Goal: Task Accomplishment & Management: Manage account settings

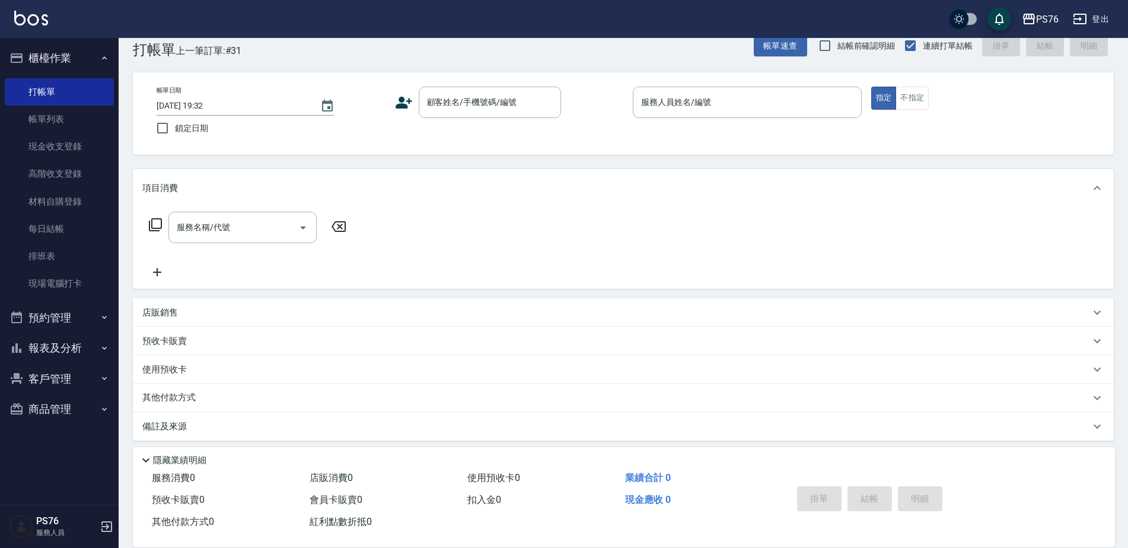
scroll to position [30, 0]
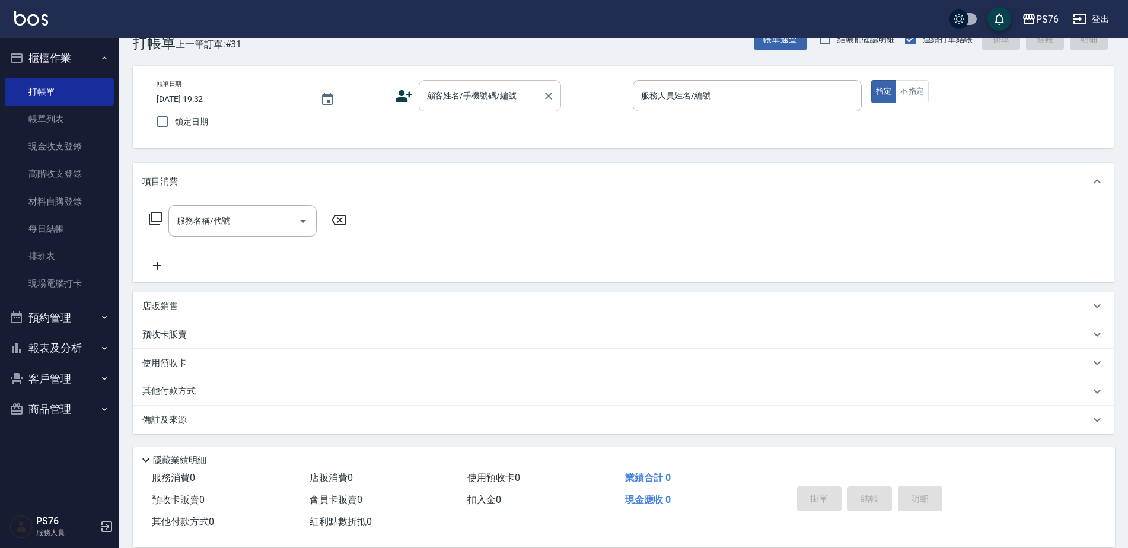
click at [443, 87] on input "顧客姓名/手機號碼/編號" at bounding box center [481, 95] width 114 height 21
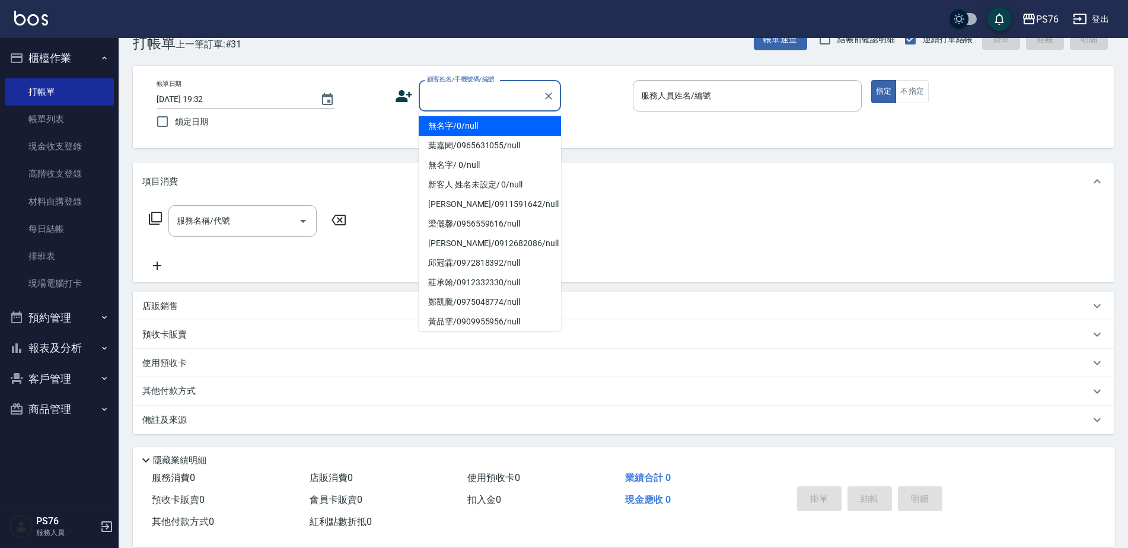
type input "無名字/0/null"
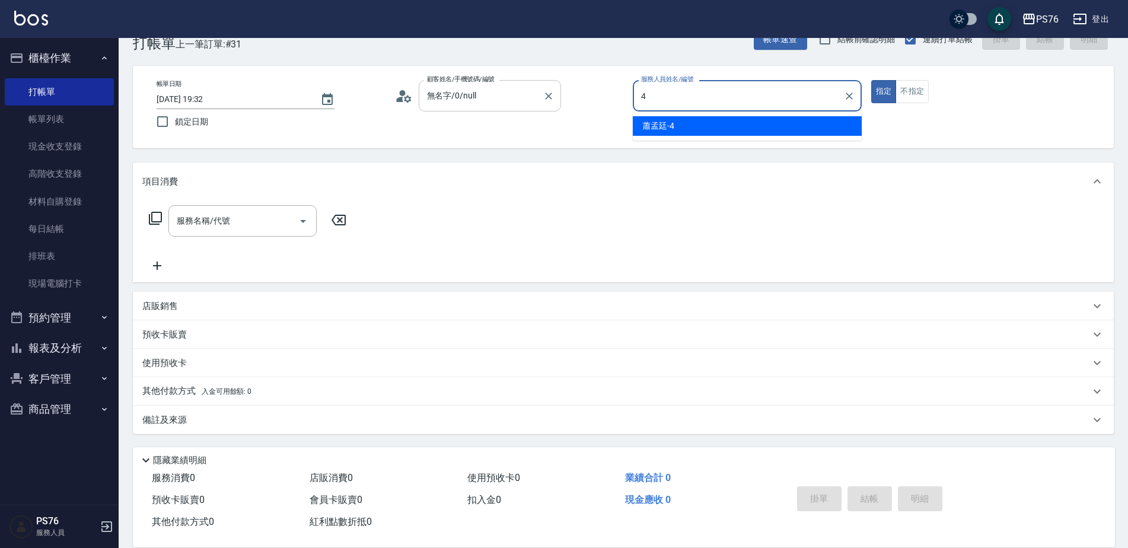
type input "蕭孟廷-4"
type button "true"
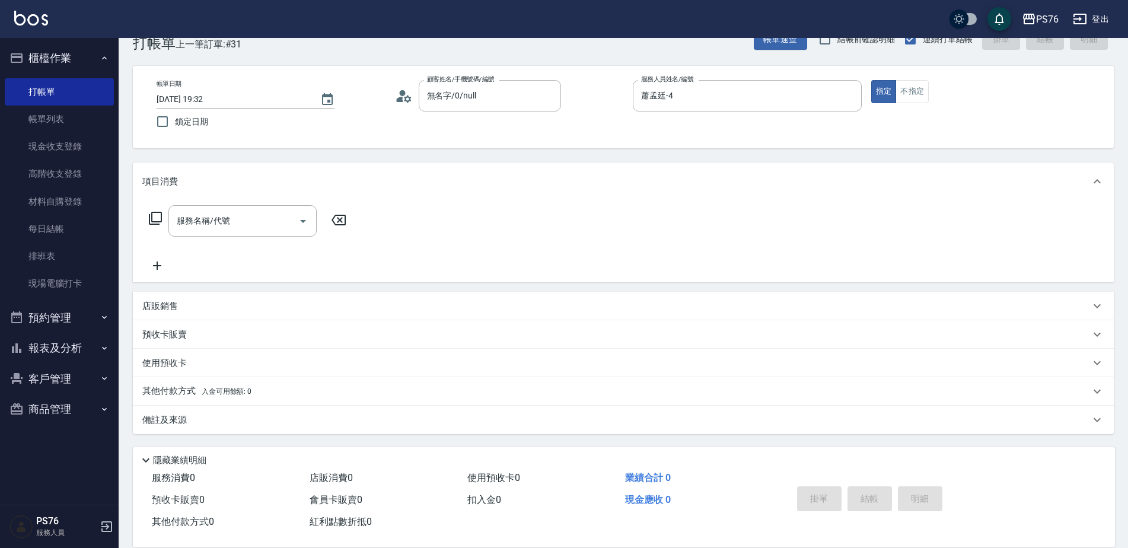
click at [237, 204] on div "服務名稱/代號 服務名稱/代號" at bounding box center [623, 242] width 981 height 82
click at [235, 220] on input "服務名稱/代號" at bounding box center [234, 221] width 120 height 21
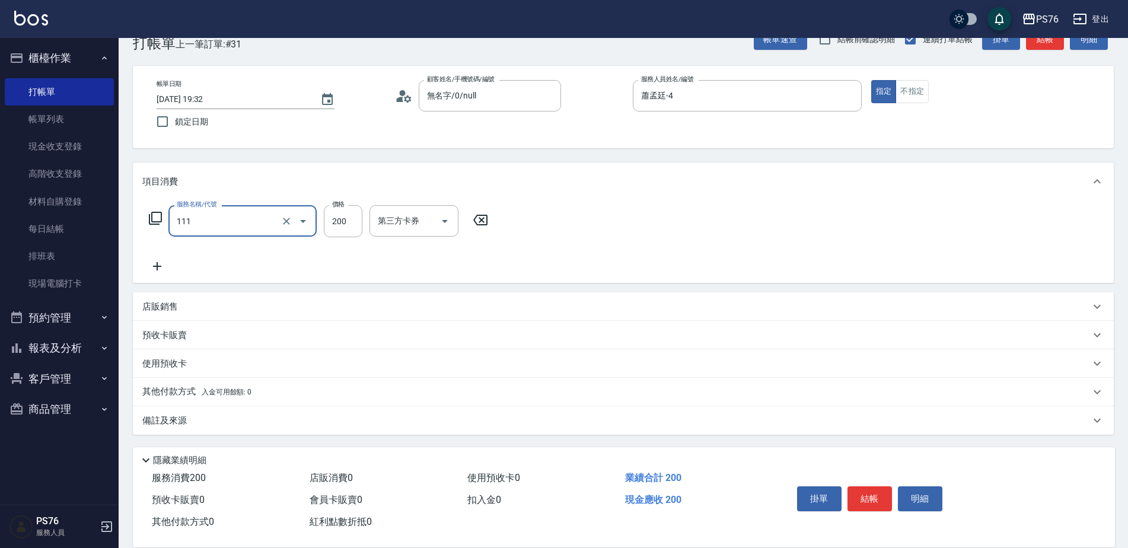
type input "200(111)"
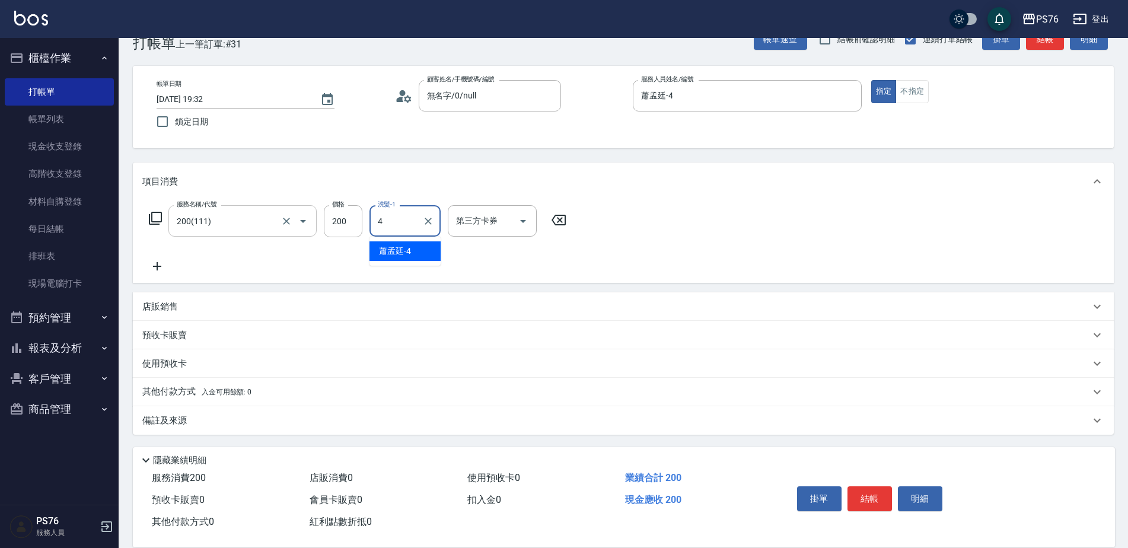
type input "蕭孟廷-4"
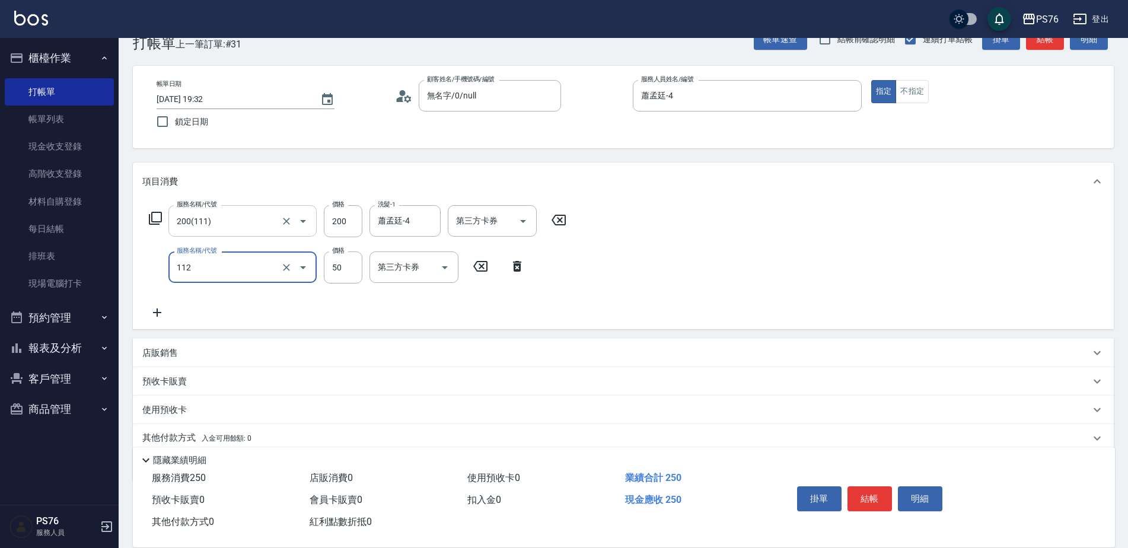
type input "精油50(112)"
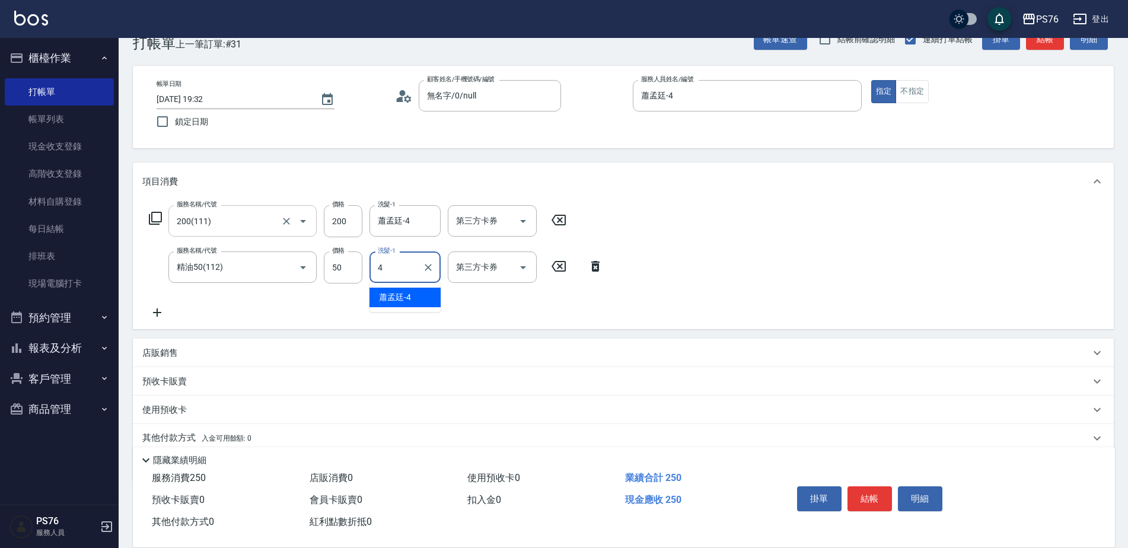
type input "蕭孟廷-4"
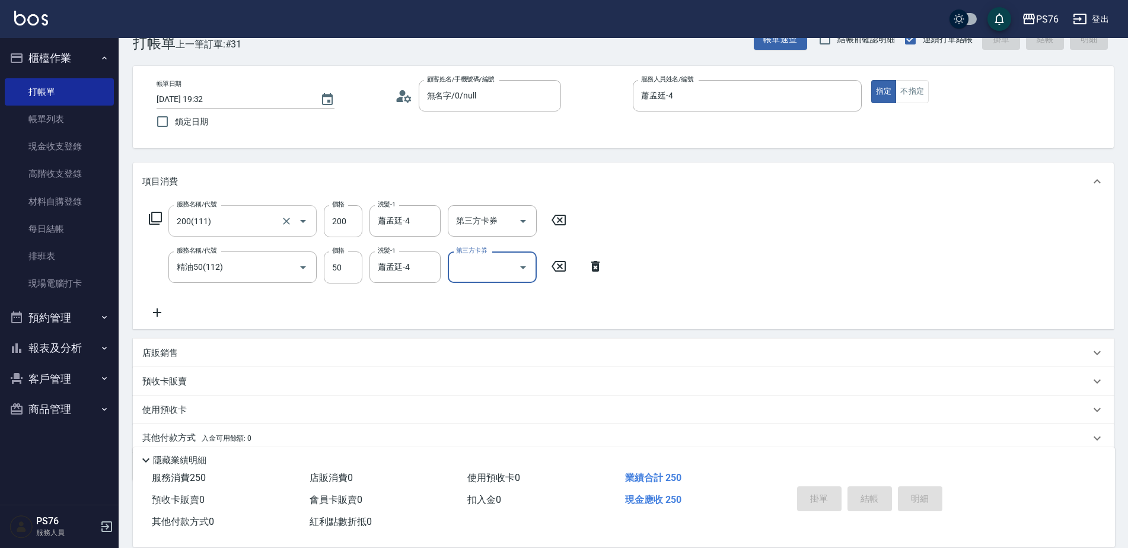
type input "2025/09/10 21:10"
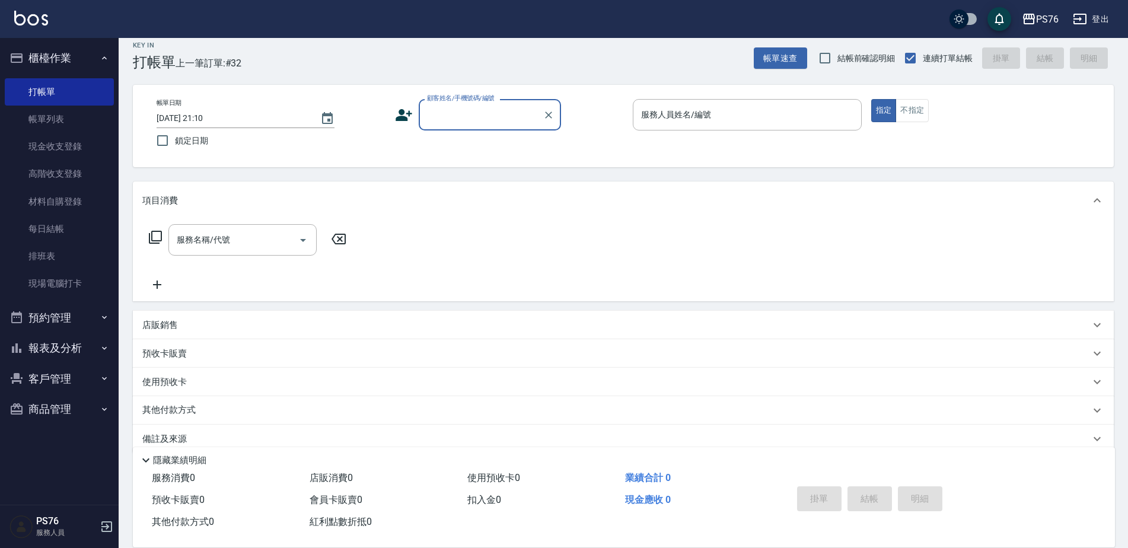
scroll to position [0, 0]
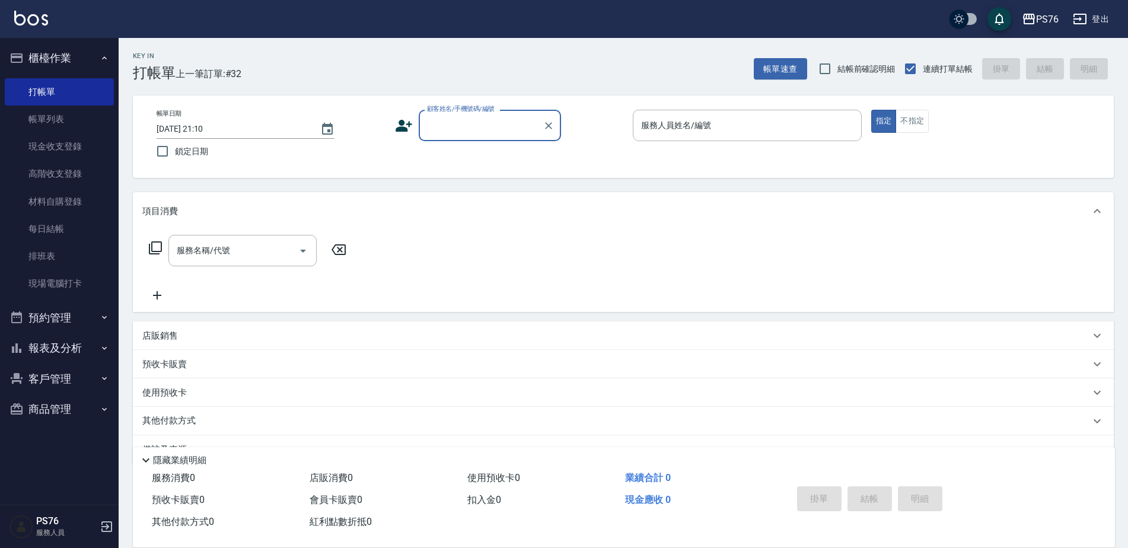
click at [465, 134] on input "顧客姓名/手機號碼/編號" at bounding box center [481, 125] width 114 height 21
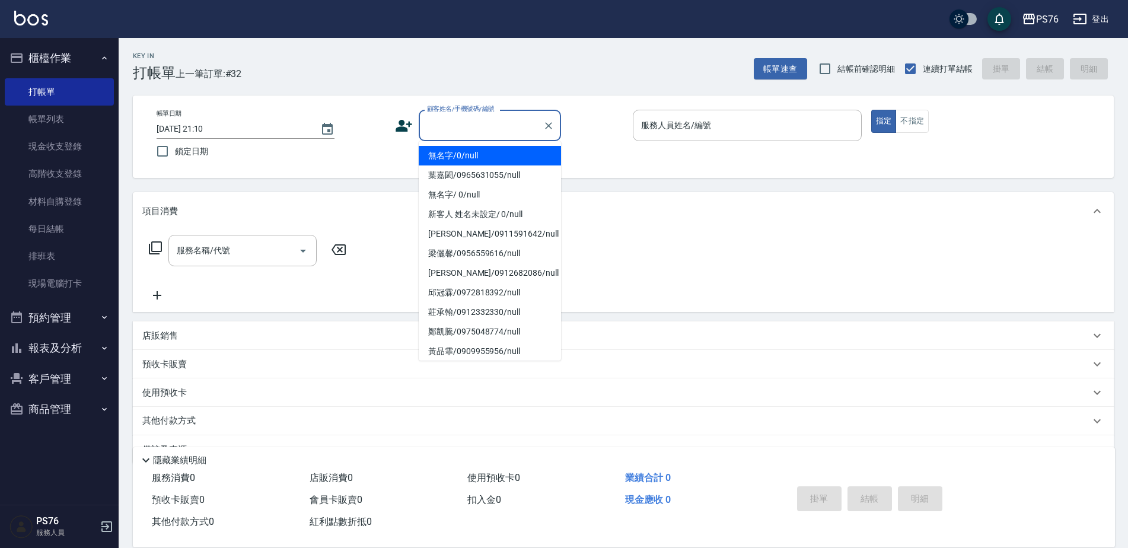
type input "無名字/0/null"
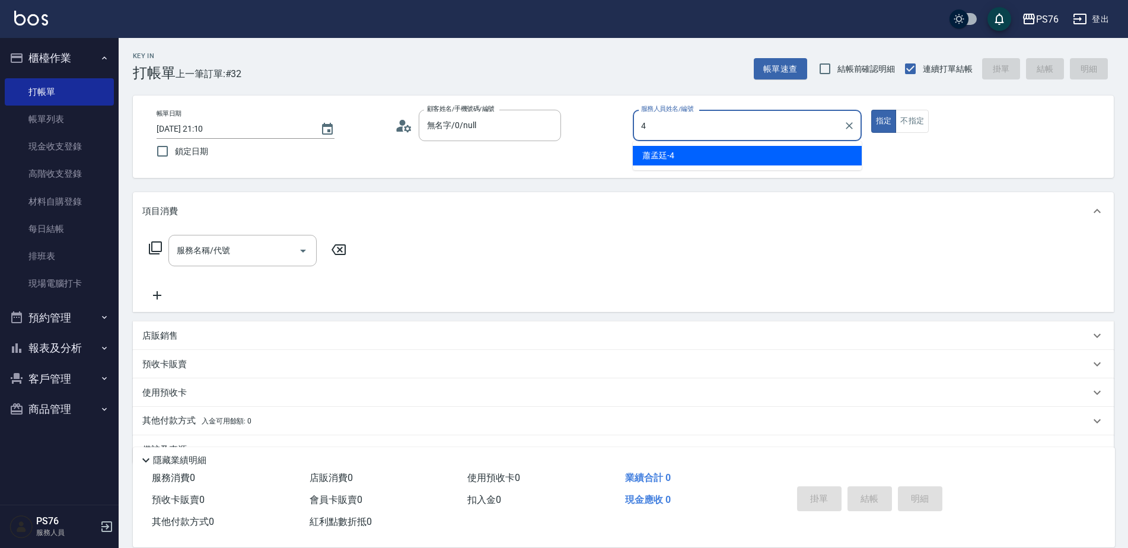
type input "蕭孟廷-4"
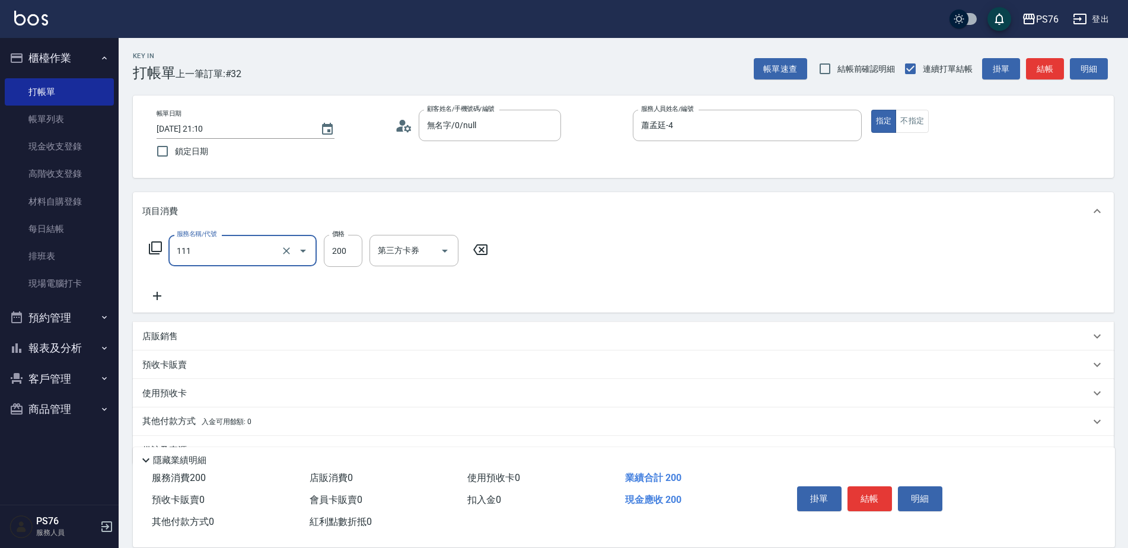
type input "200(111)"
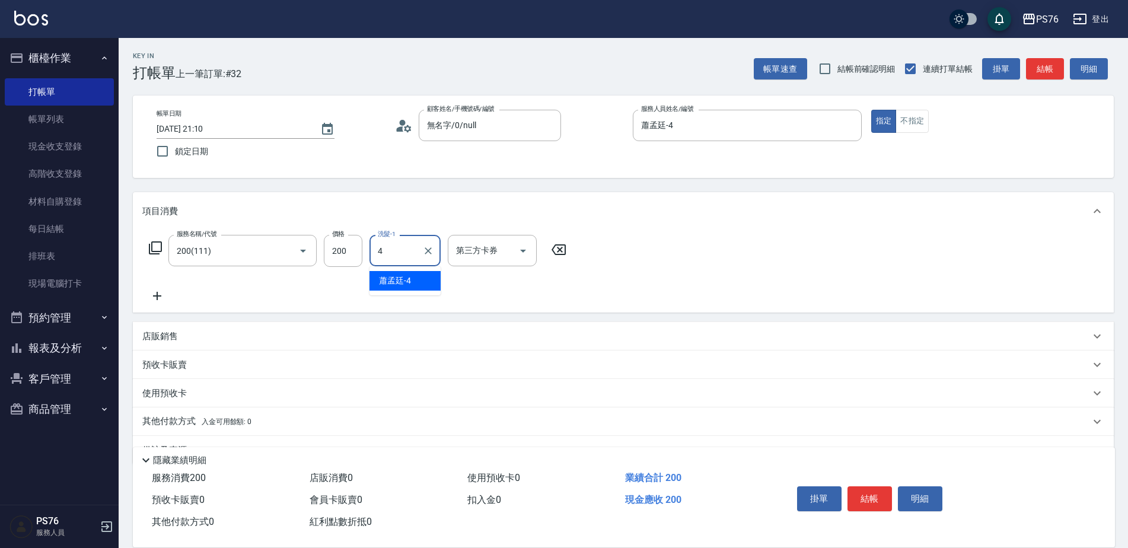
type input "蕭孟廷-4"
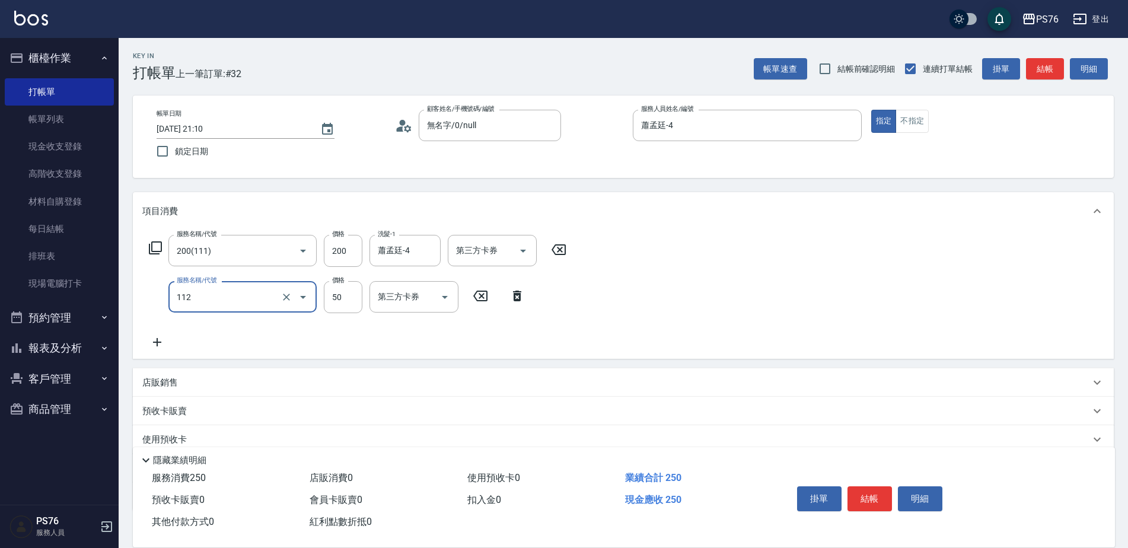
type input "精油50(112)"
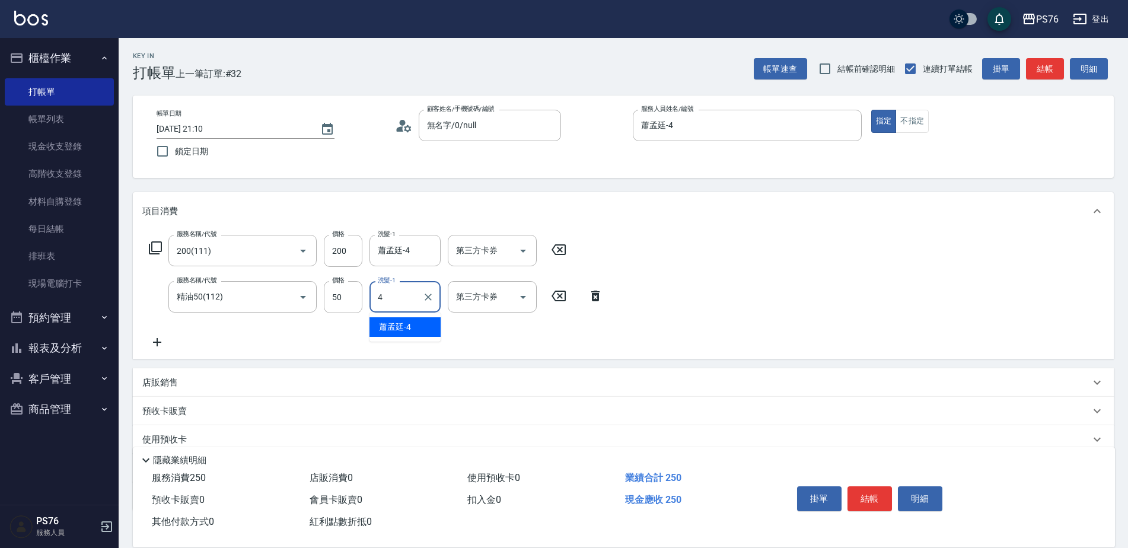
type input "蕭孟廷-4"
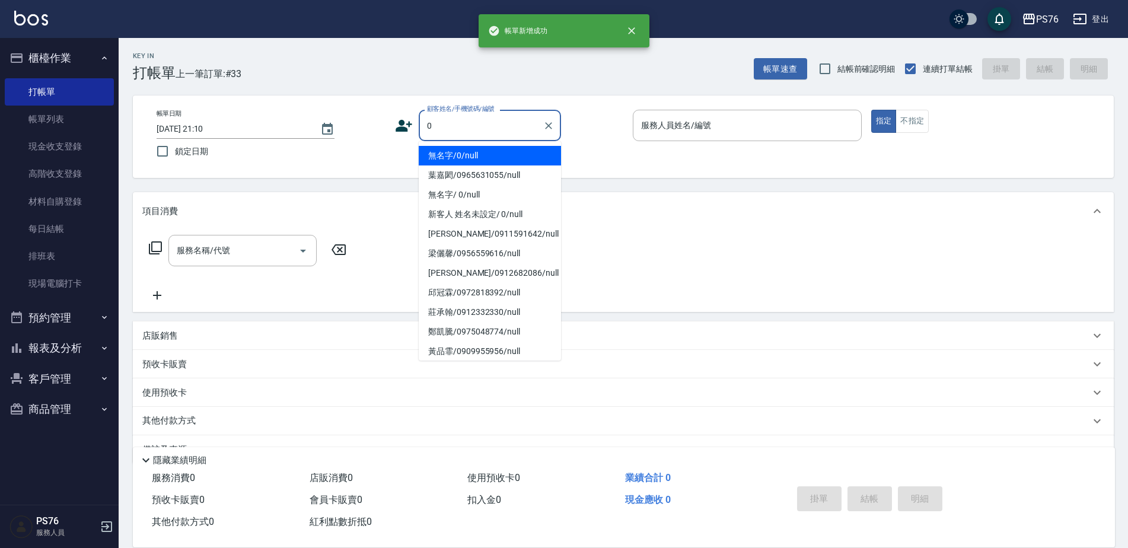
type input "無名字/0/null"
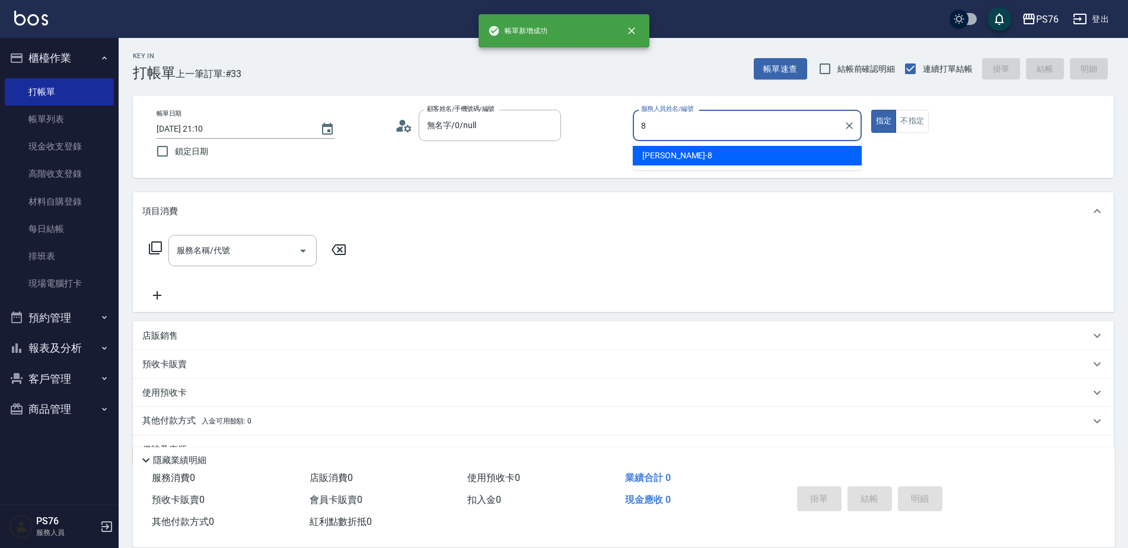
type input "韓韓森-8"
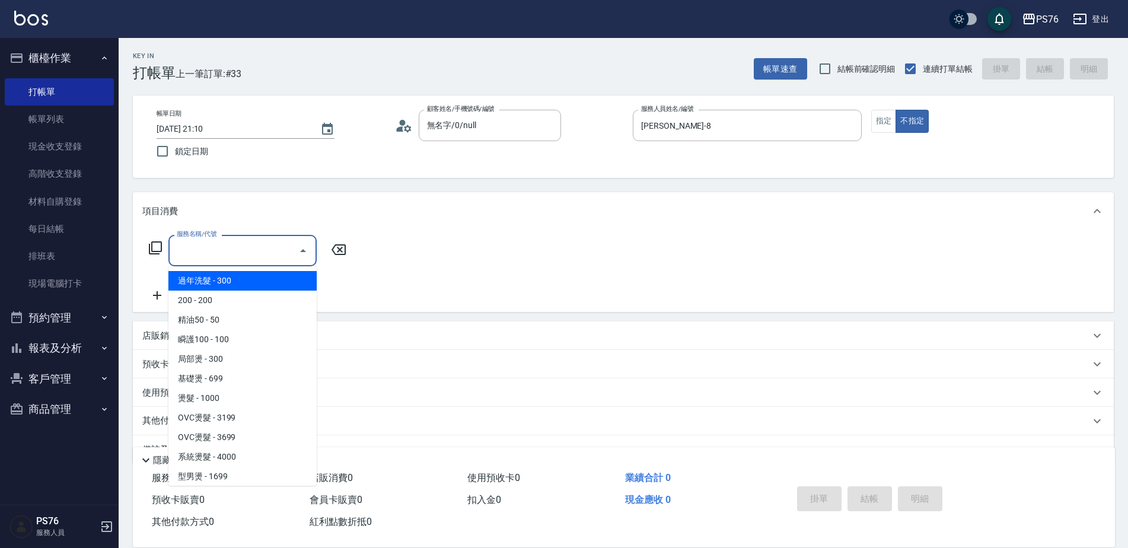
click at [279, 252] on input "服務名稱/代號" at bounding box center [234, 250] width 120 height 21
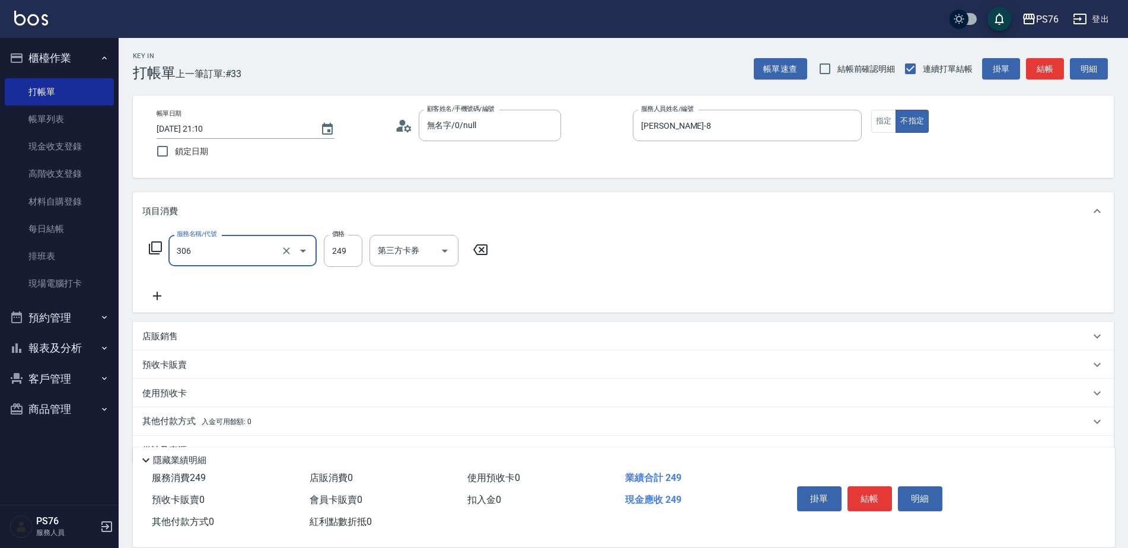
type input "剪髮(306)"
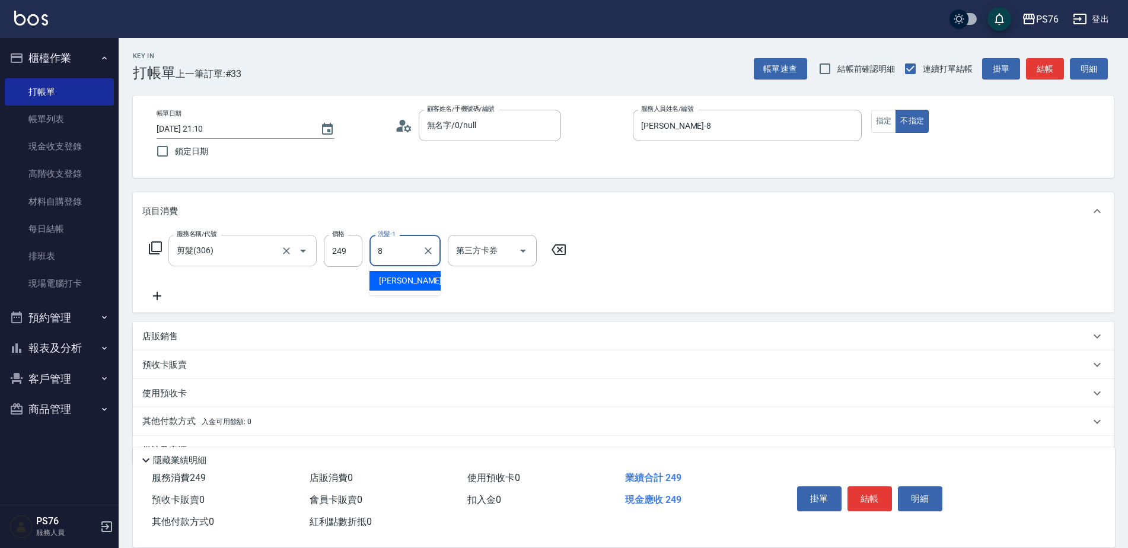
type input "韓韓森-8"
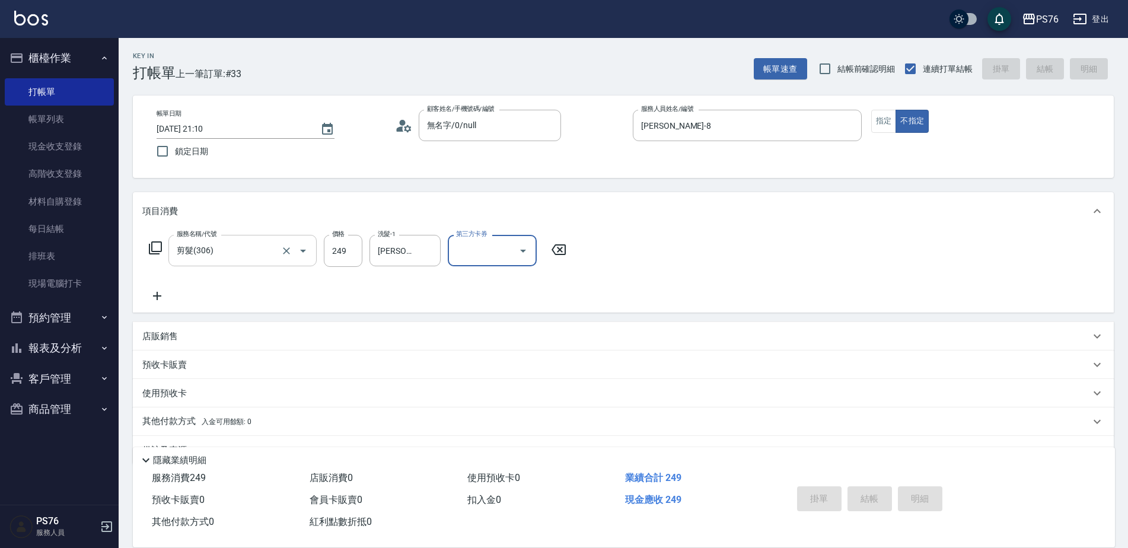
type input "2025/09/10 21:11"
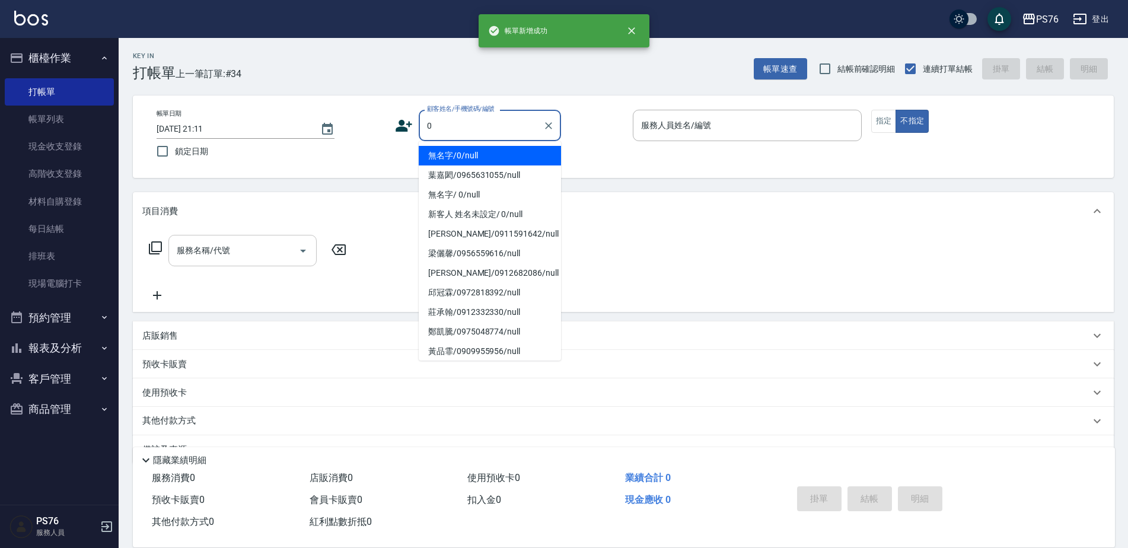
type input "無名字/0/null"
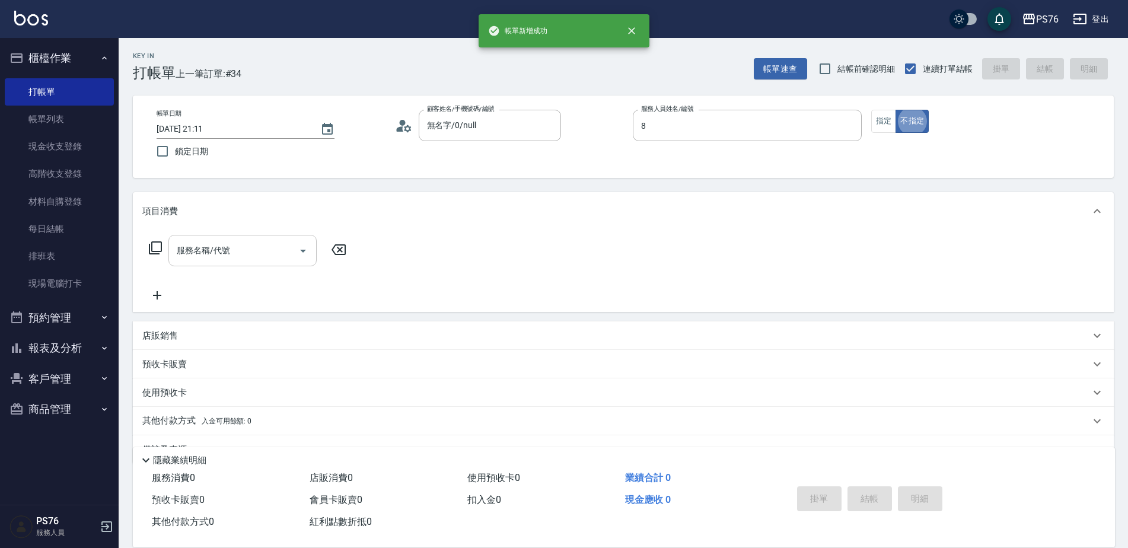
type input "韓韓森-8"
type button "false"
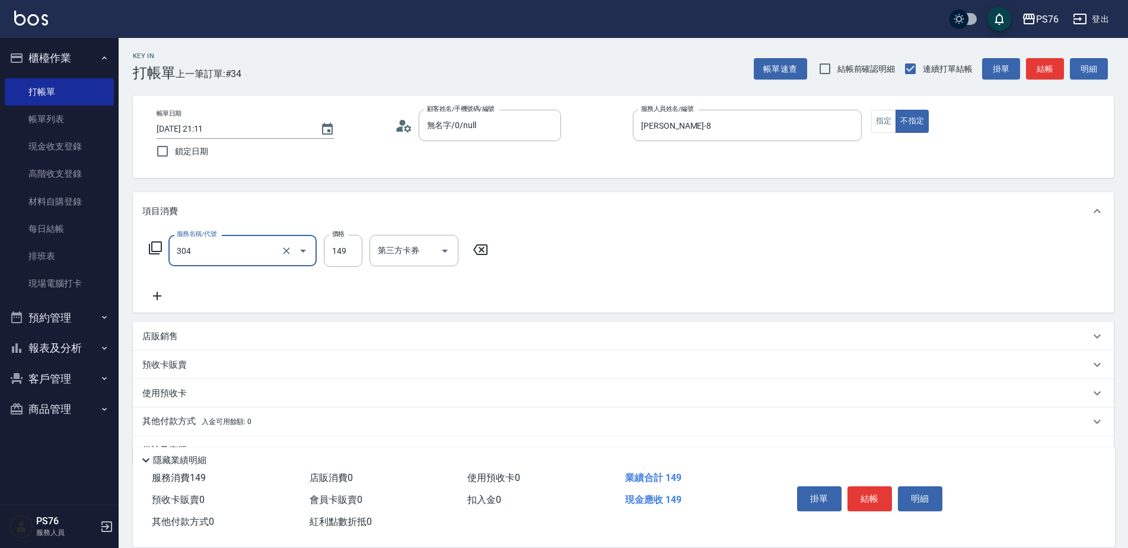
type input "剪髮(304)"
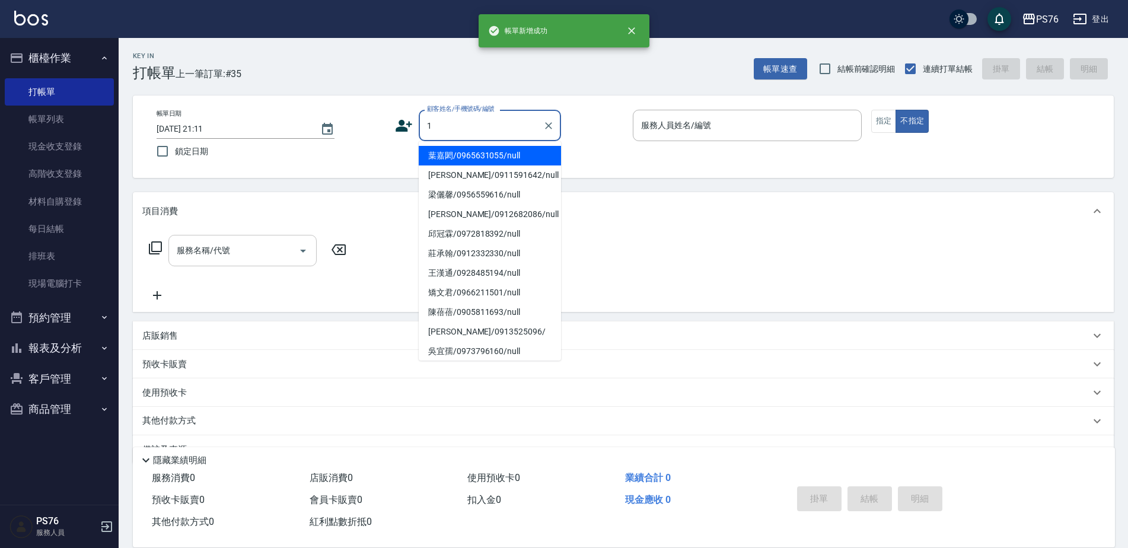
type input "葉嘉閎/0965631055/null"
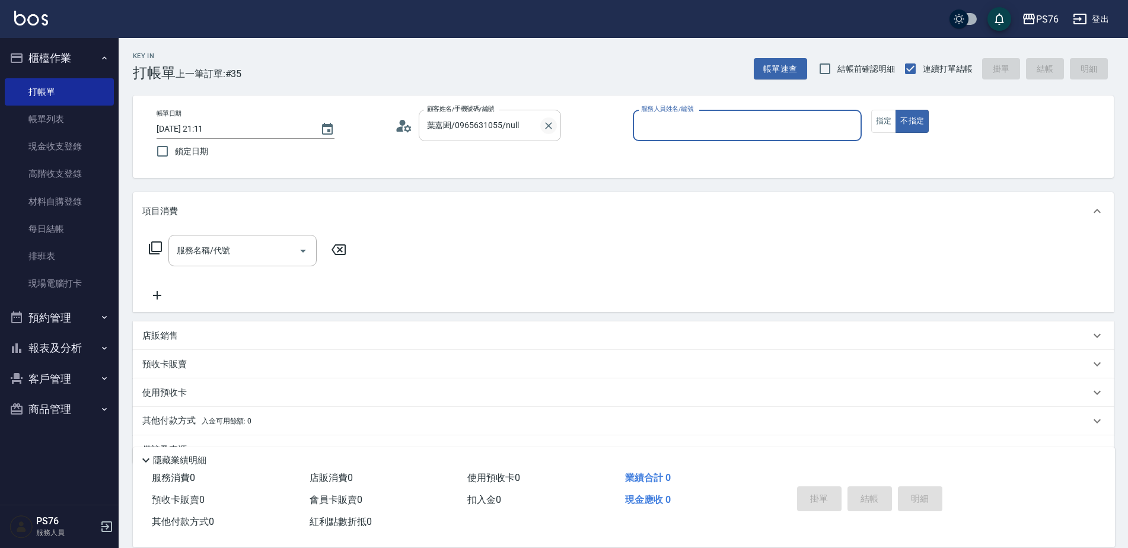
click at [545, 130] on icon "Clear" at bounding box center [549, 126] width 12 height 12
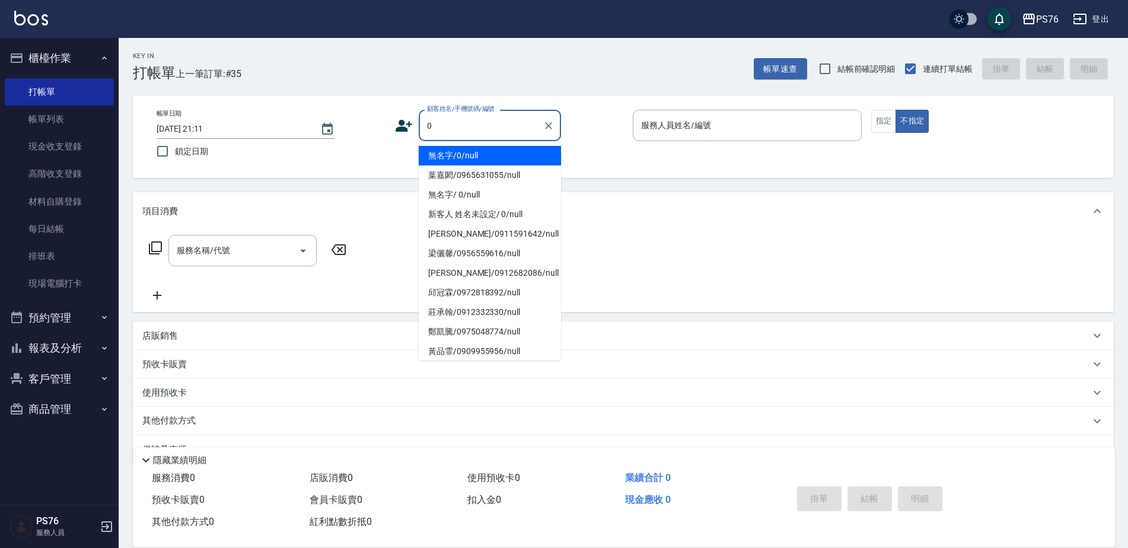
type input "無名字/0/null"
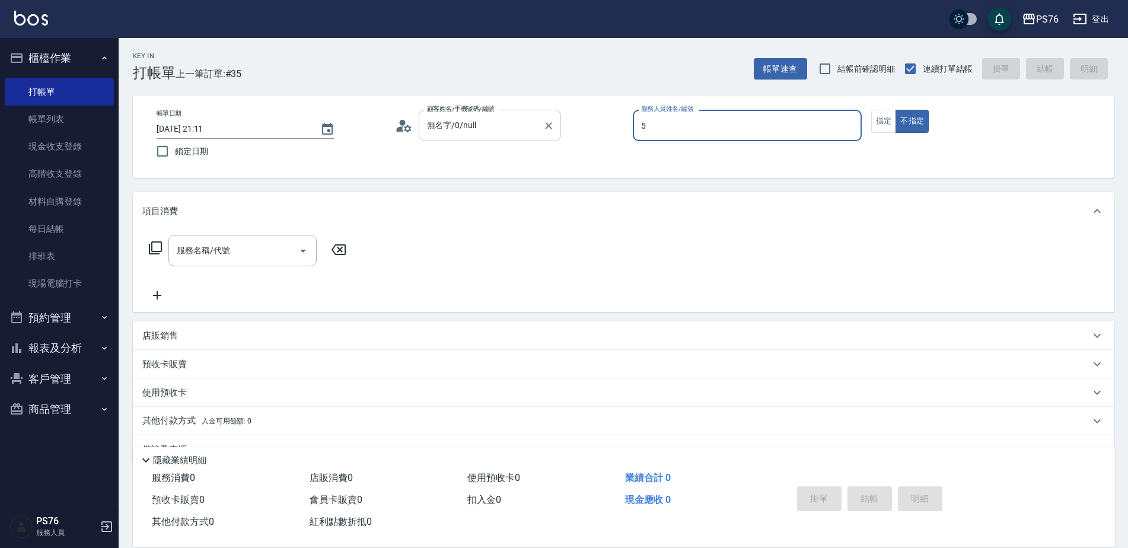
type input "呂佳穎-5"
click at [214, 236] on div "服務名稱/代號" at bounding box center [242, 250] width 148 height 31
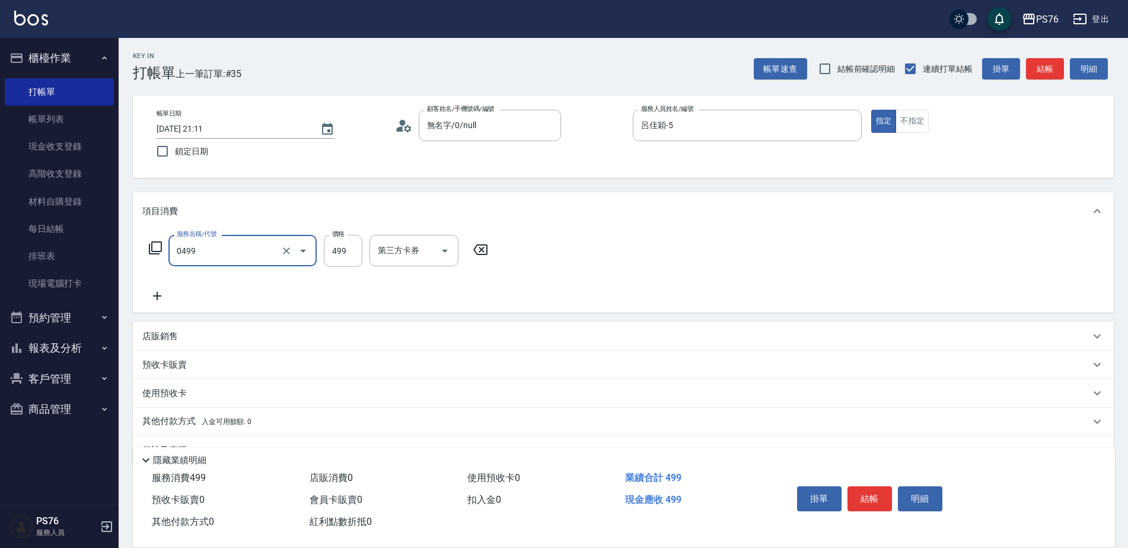
type input "伊黛莉499(0499)"
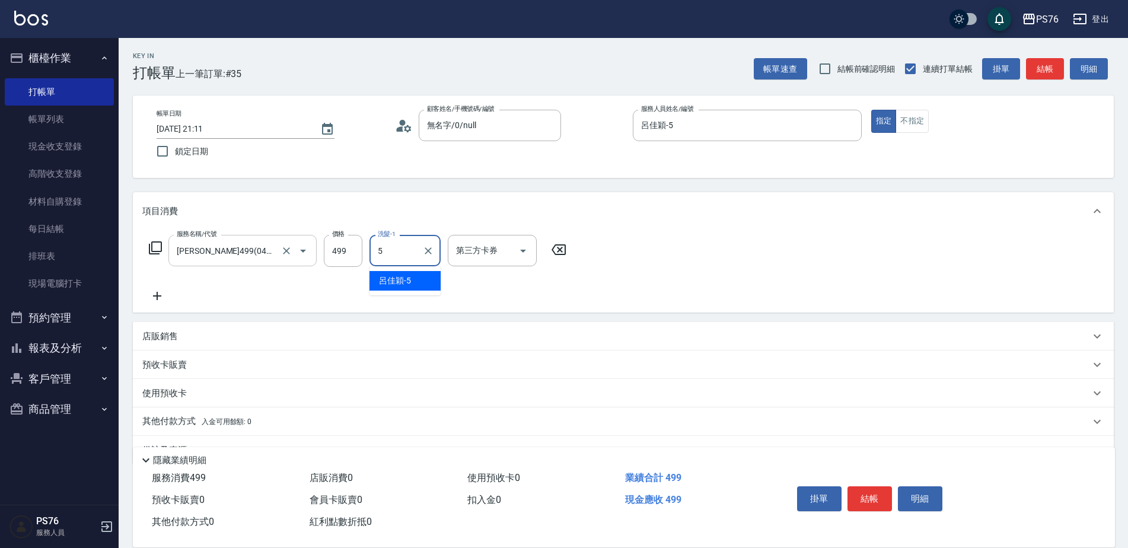
type input "呂佳穎-5"
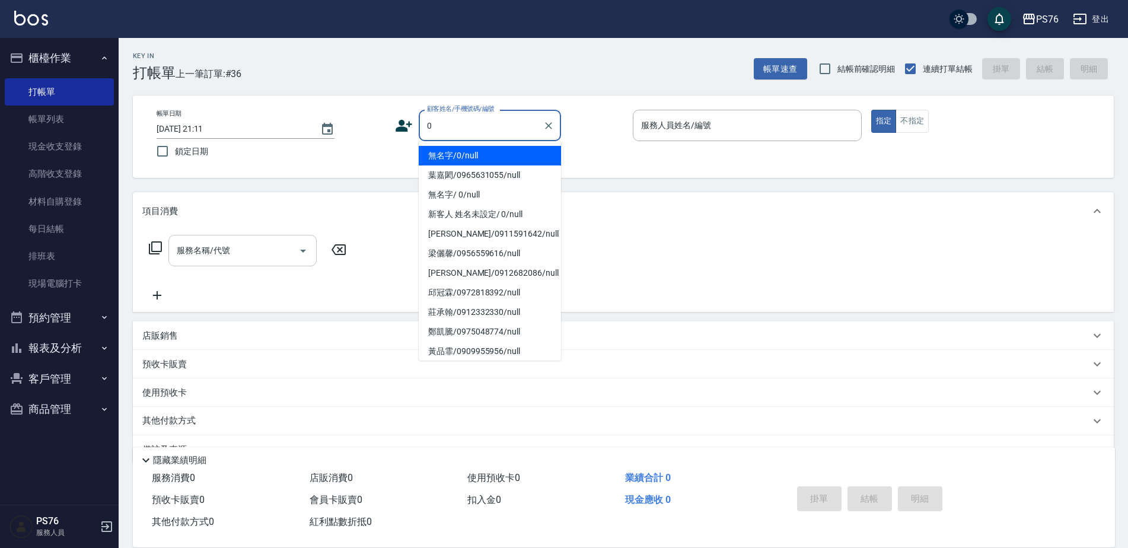
type input "無名字/0/null"
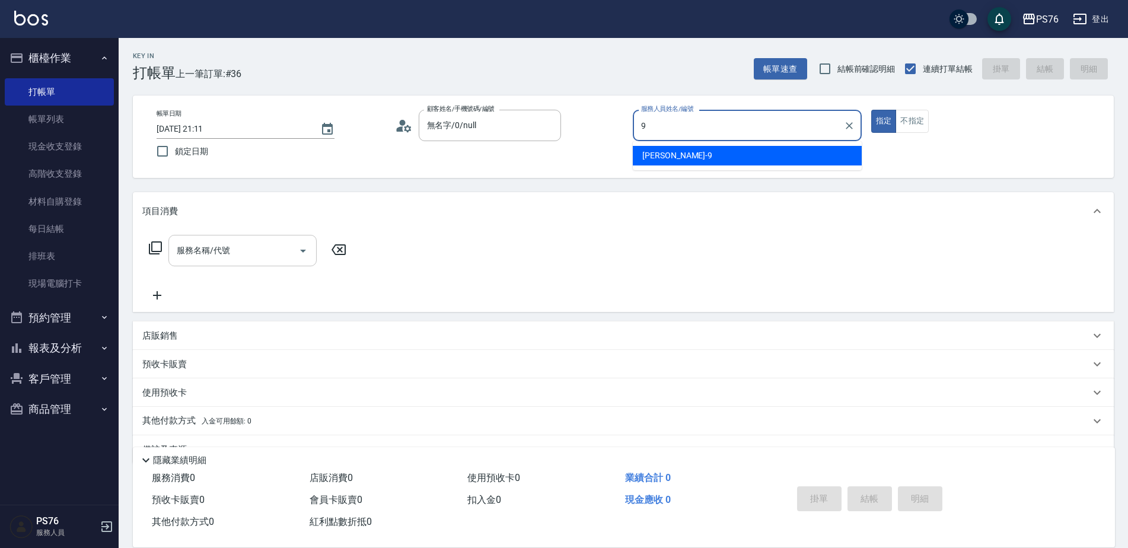
type input "劉憶彤-9"
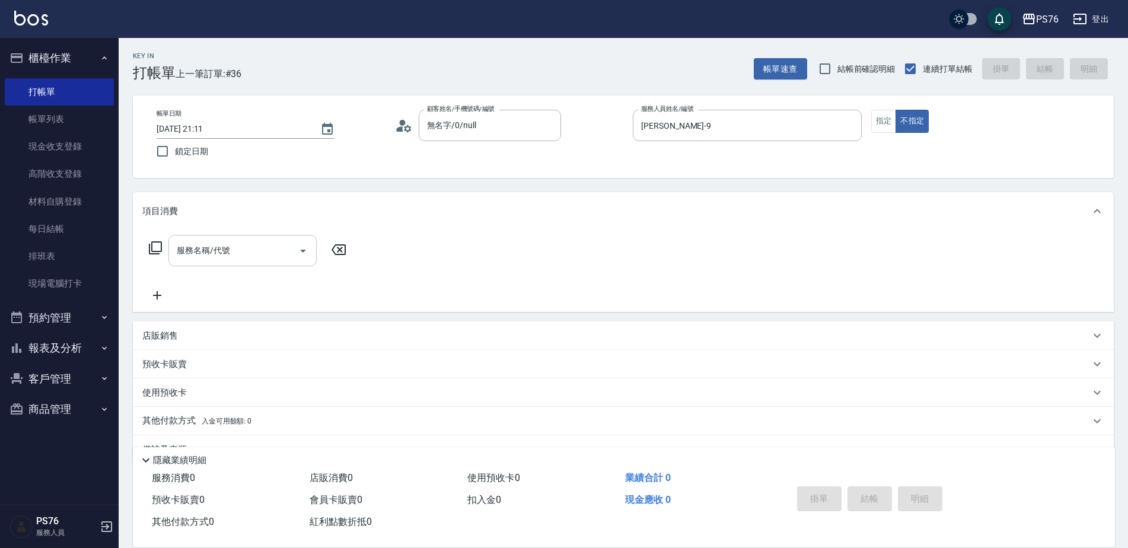
click at [214, 236] on div "服務名稱/代號" at bounding box center [242, 250] width 148 height 31
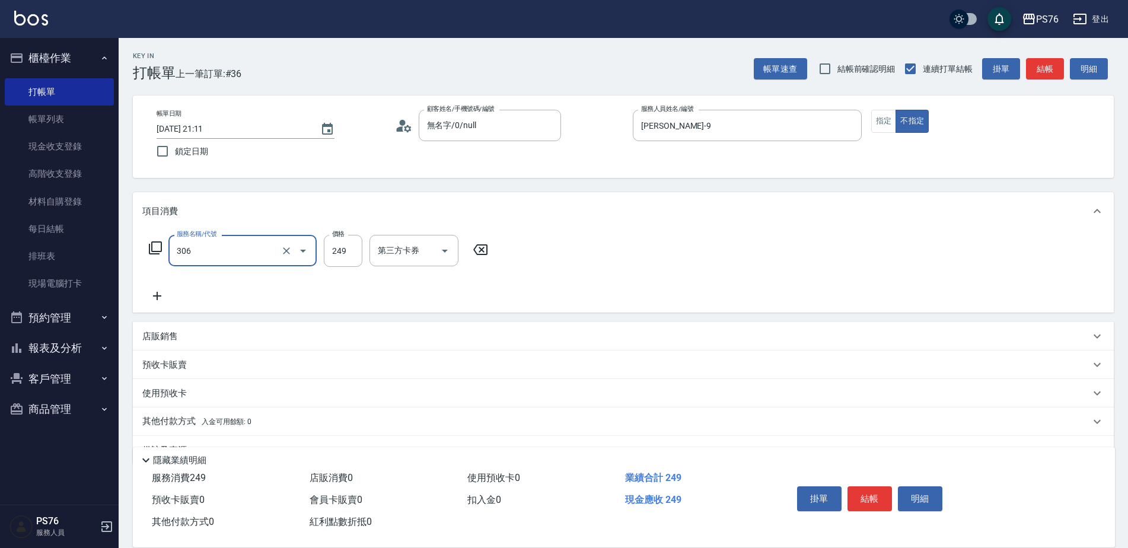
type input "剪髮(306)"
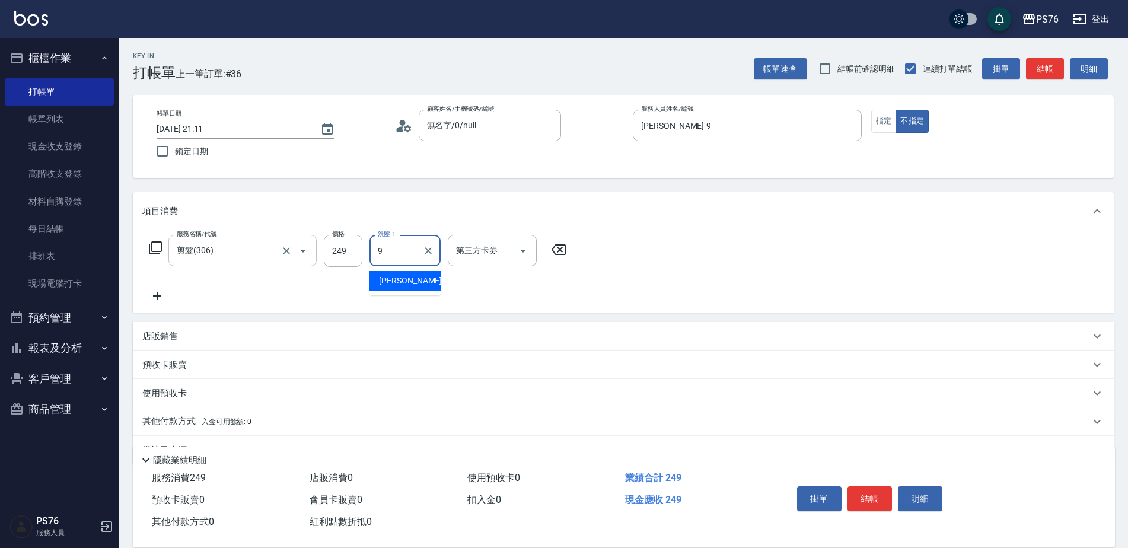
type input "劉憶彤-9"
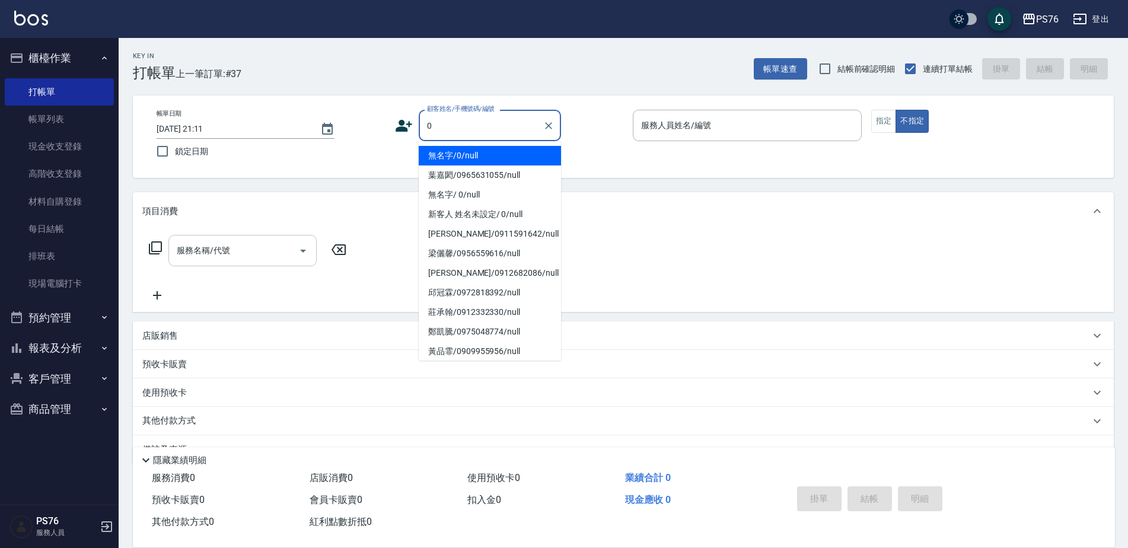
type input "無名字/0/null"
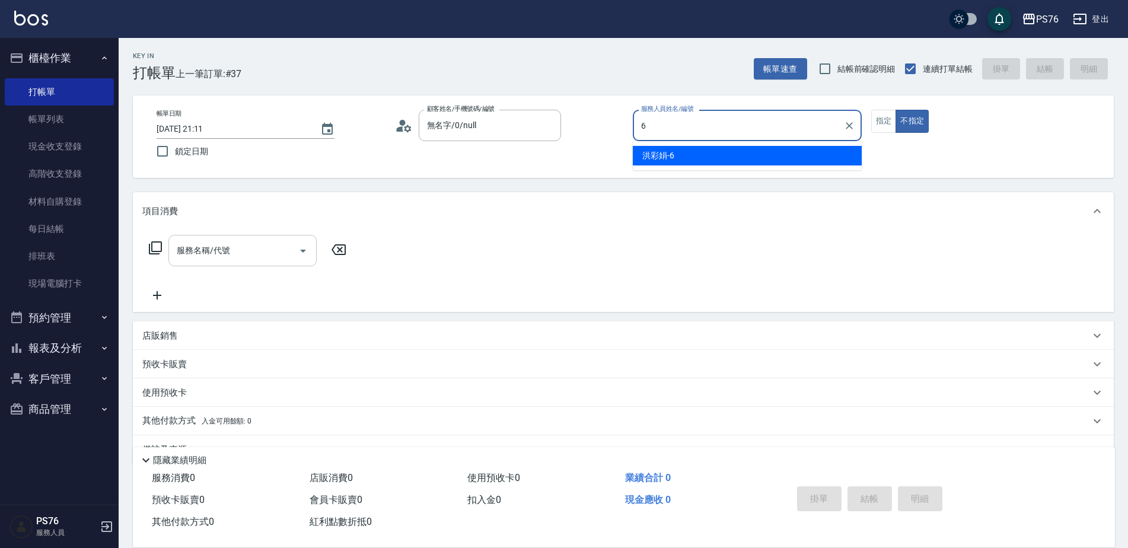
type input "洪彩娟-6"
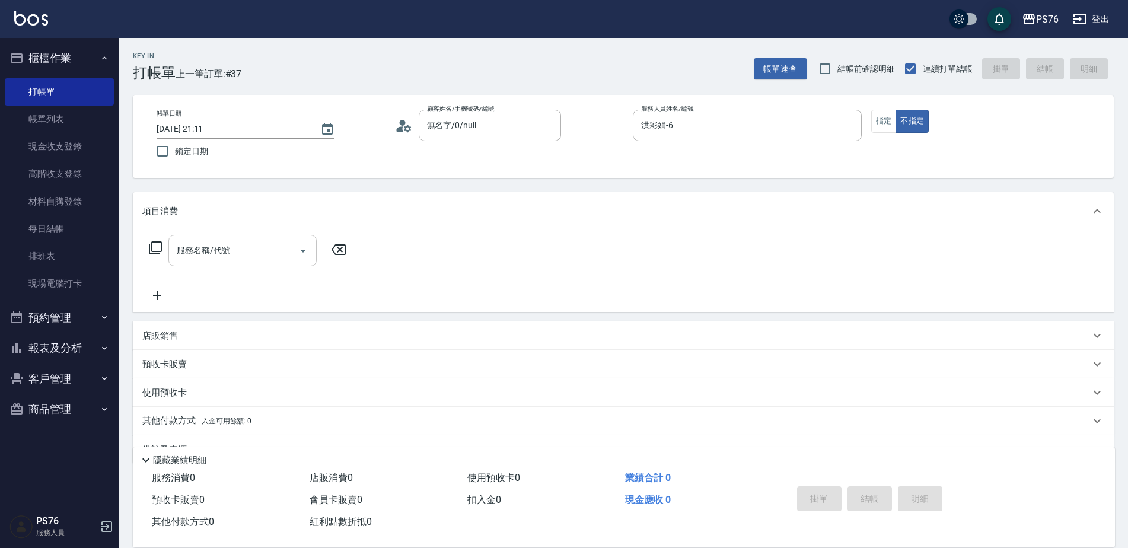
click at [214, 251] on input "服務名稱/代號" at bounding box center [234, 250] width 120 height 21
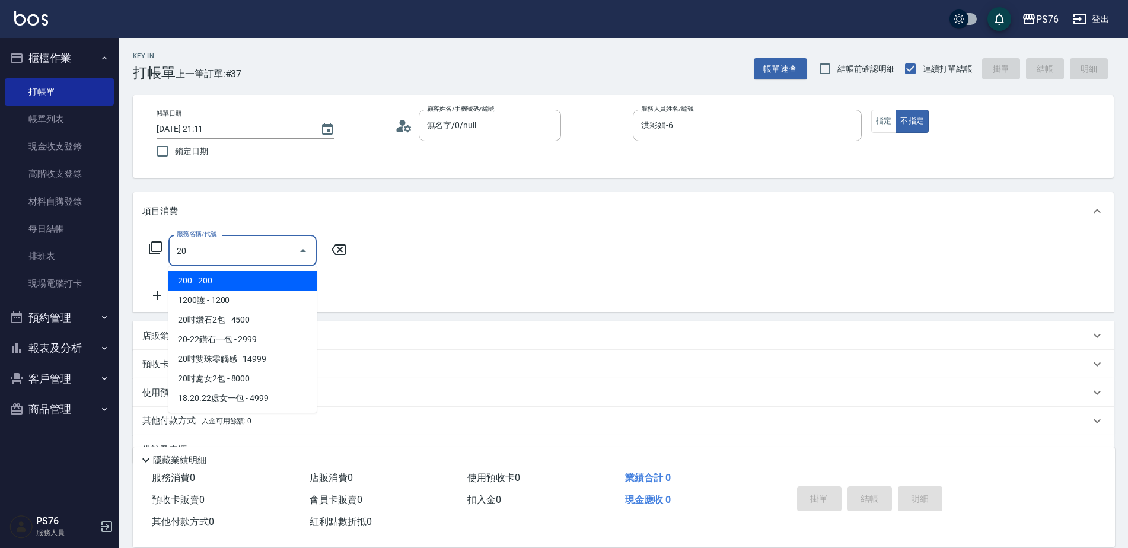
type input "2"
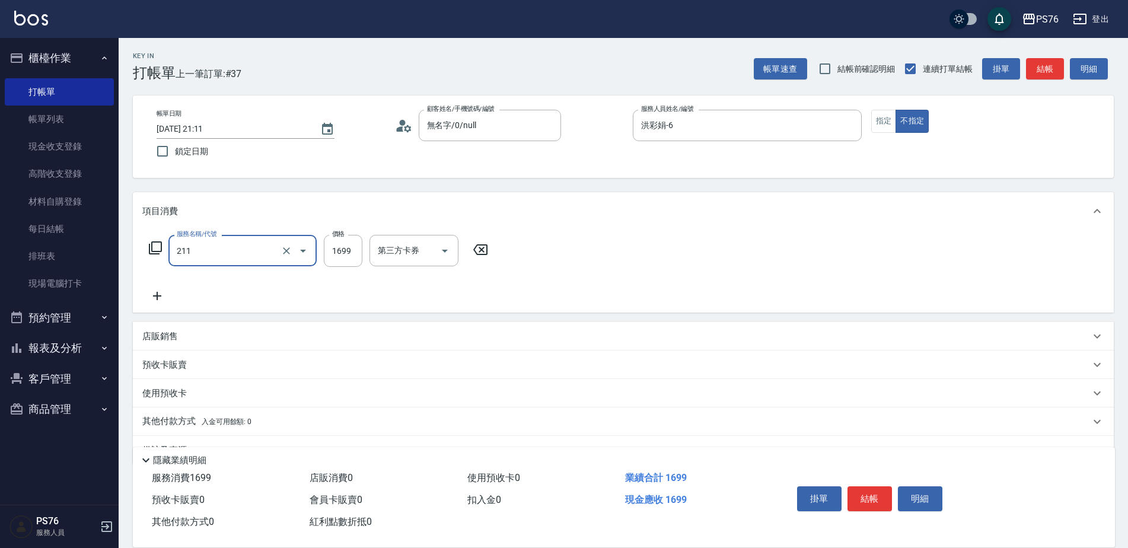
type input "型男燙(211)"
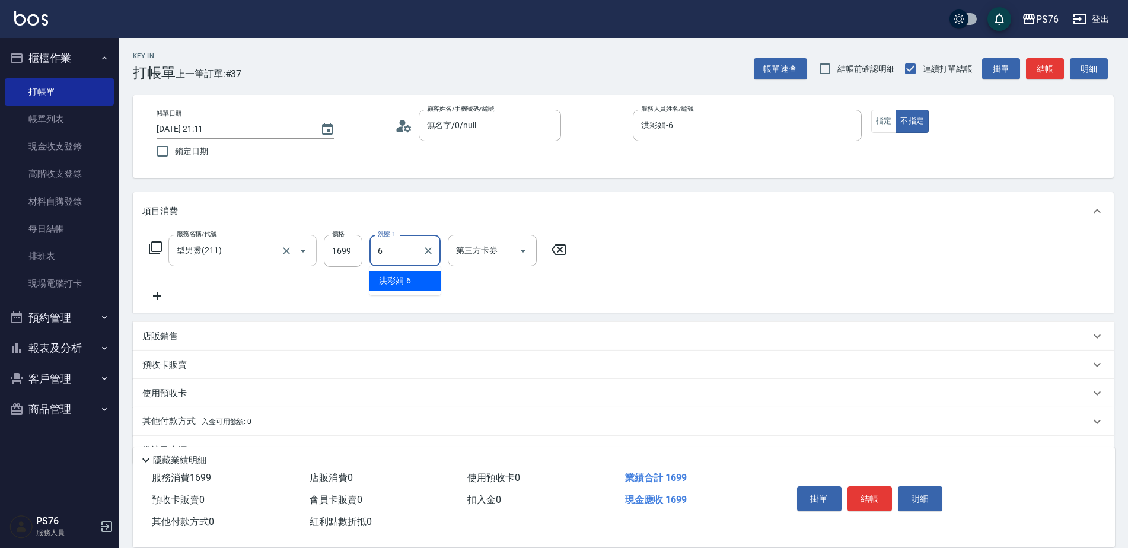
type input "洪彩娟-6"
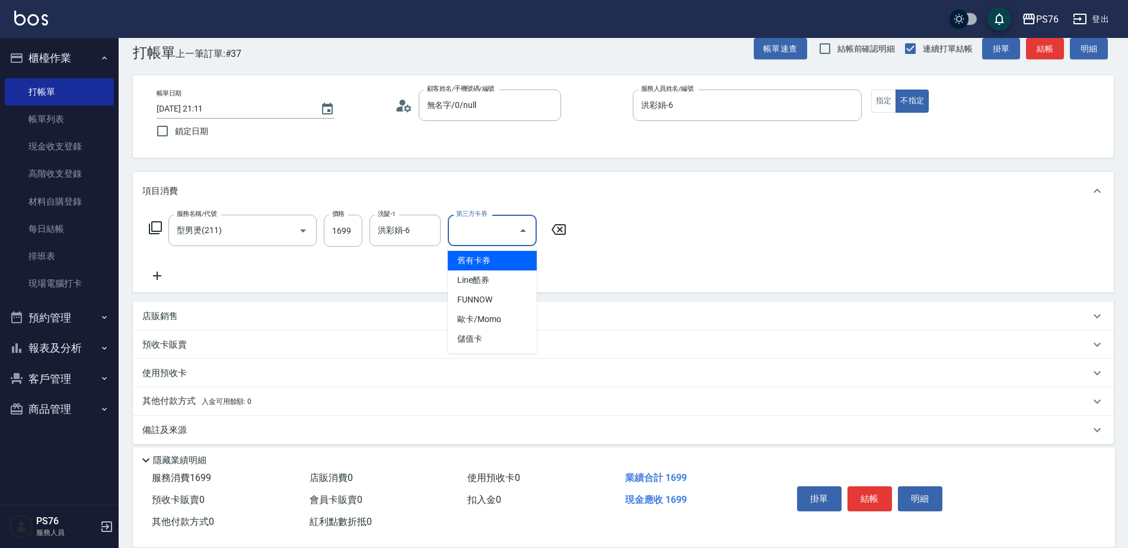
scroll to position [30, 0]
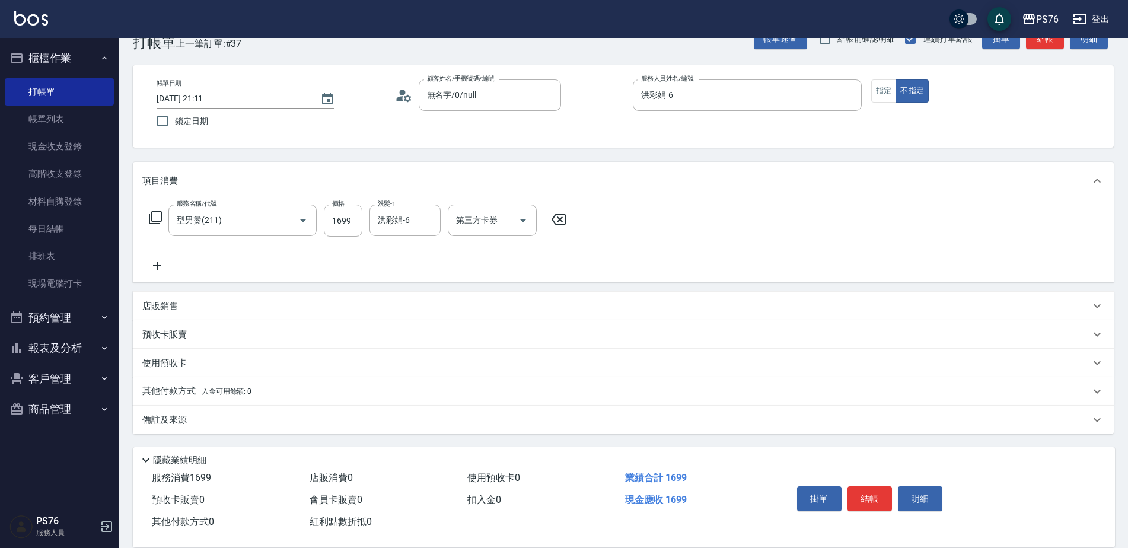
drag, startPoint x: 170, startPoint y: 267, endPoint x: 221, endPoint y: 257, distance: 51.9
click at [172, 267] on div "服務名稱/代號 型男燙(211) 服務名稱/代號 價格 1699 價格 洗髮-1 洪彩娟-6 洗髮-1 第三方卡券 第三方卡券" at bounding box center [357, 239] width 431 height 68
click at [221, 257] on div "服務名稱/代號 型男燙(211) 服務名稱/代號 價格 1699 價格 洗髮-1 洪彩娟-6 洗髮-1 第三方卡券 第三方卡券" at bounding box center [357, 239] width 431 height 68
click at [167, 269] on icon at bounding box center [157, 266] width 30 height 14
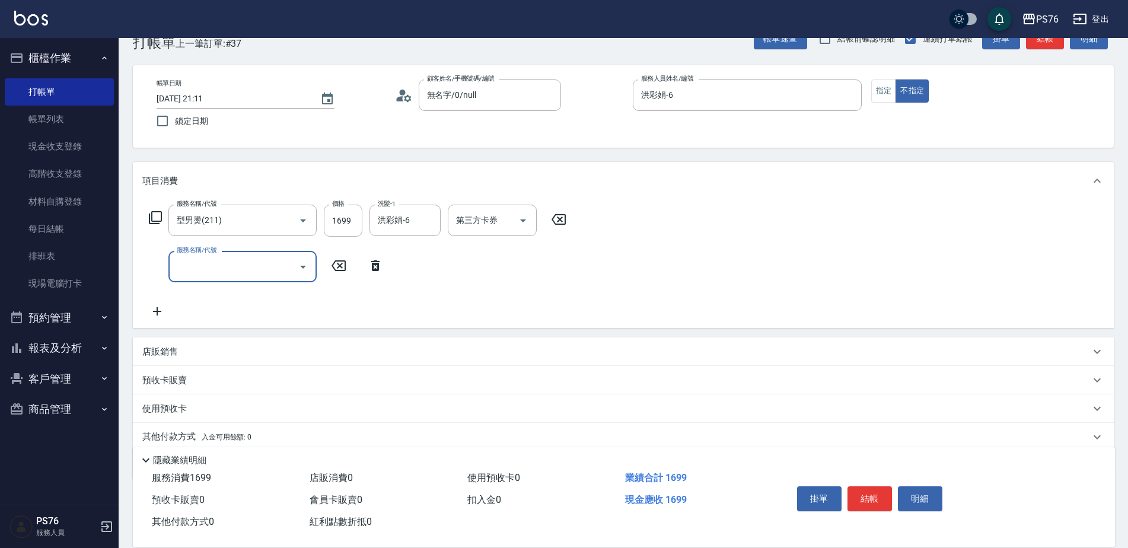
click at [246, 256] on div "服務名稱/代號" at bounding box center [242, 266] width 148 height 31
type input "500護(402)"
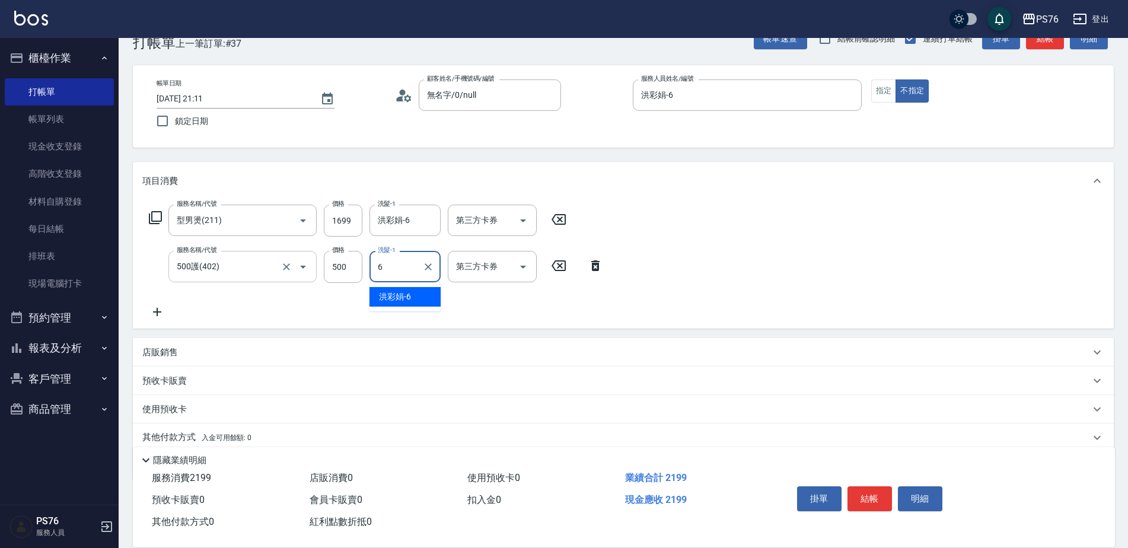
type input "洪彩娟-6"
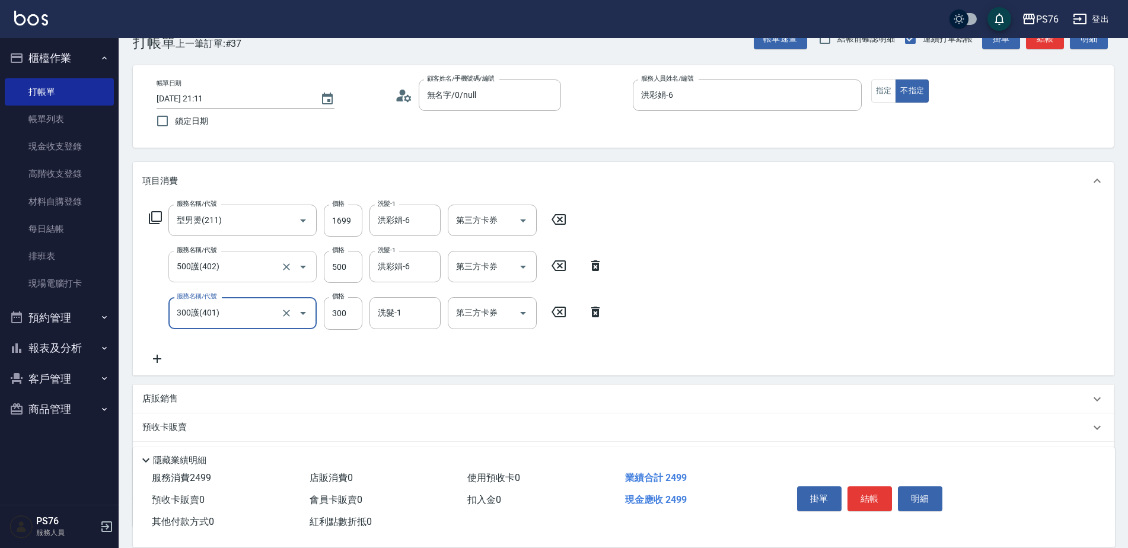
type input "300護(401)"
type input "洪彩娟-6"
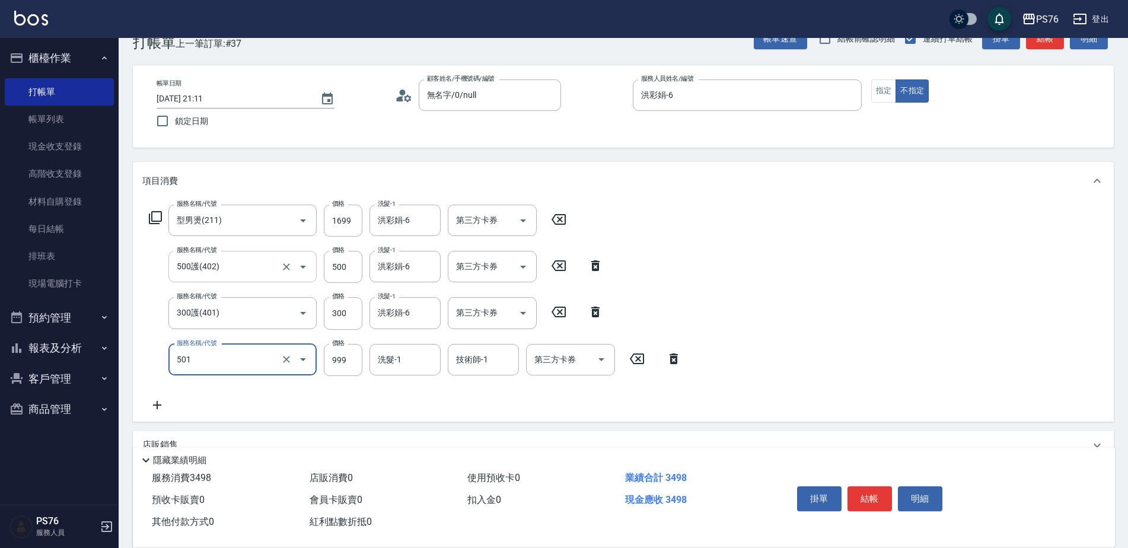
type input "染髮(501)"
type input "1000"
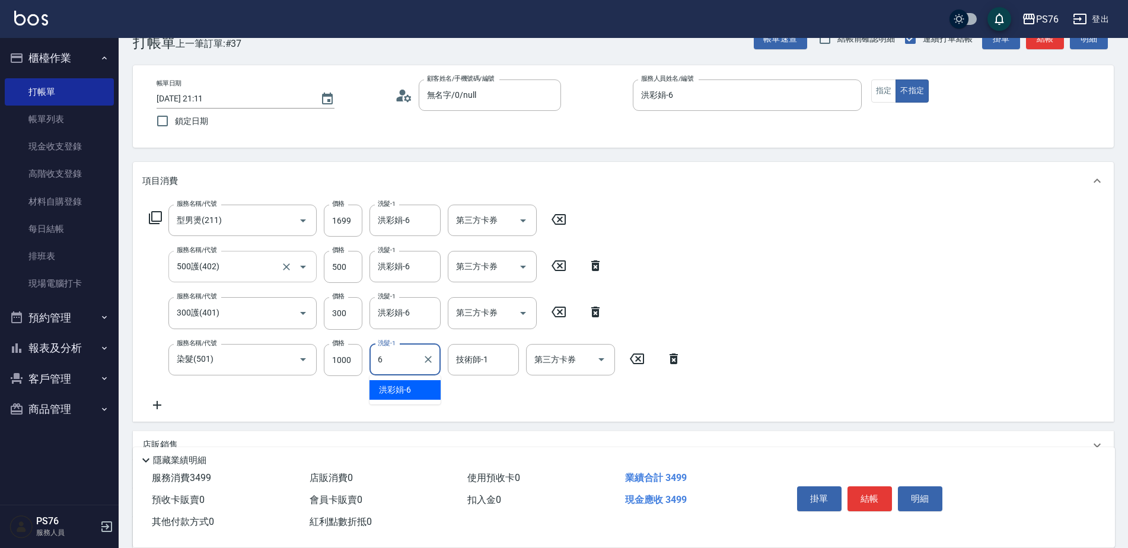
type input "洪彩娟-6"
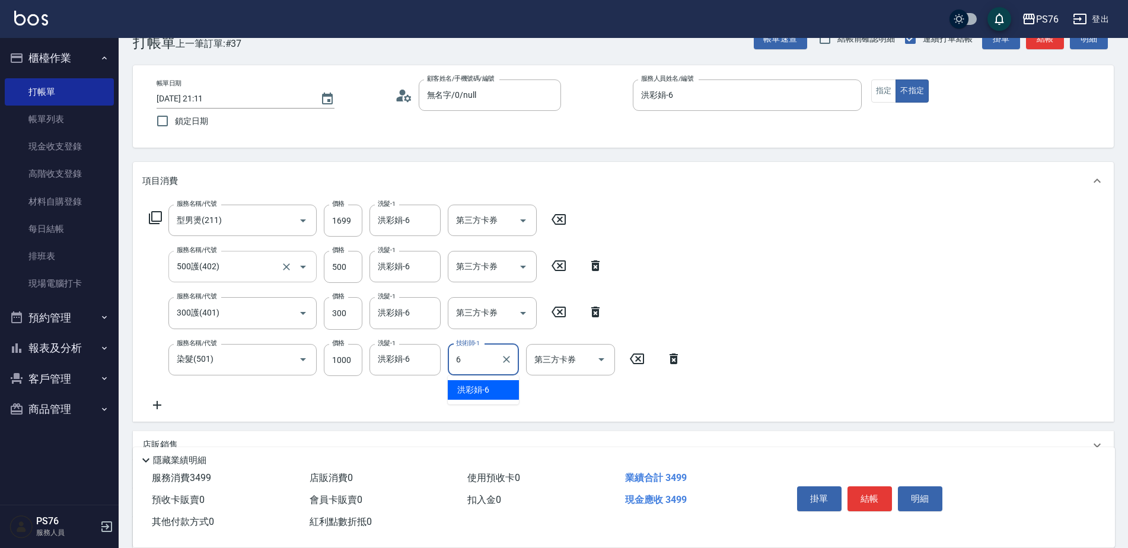
type input "洪彩娟-6"
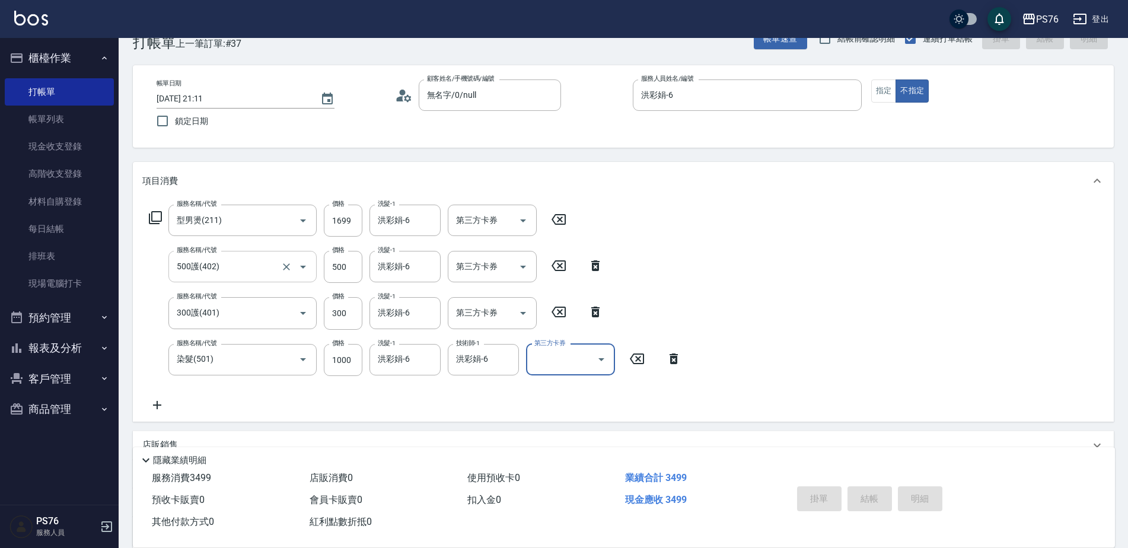
type input "2025/09/10 21:18"
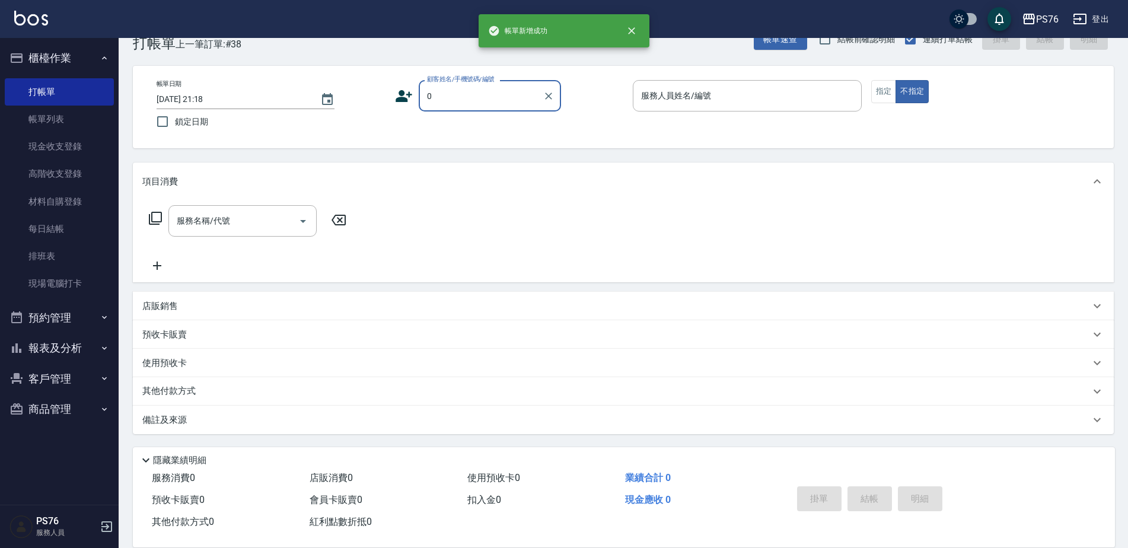
type input "無名字/0/null"
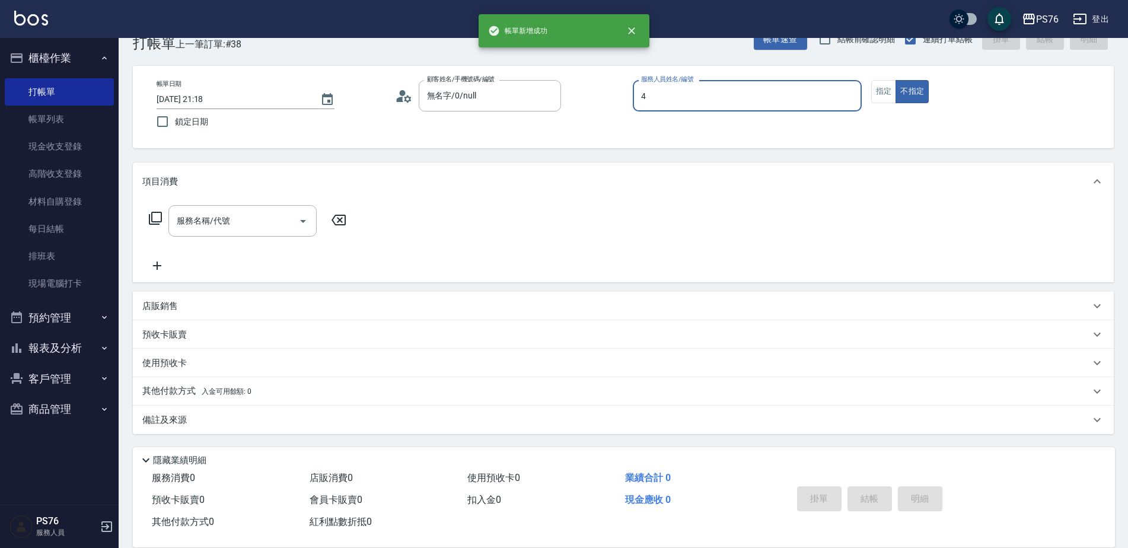
type input "蕭孟廷-4"
click at [243, 211] on input "服務名稱/代號" at bounding box center [234, 221] width 120 height 21
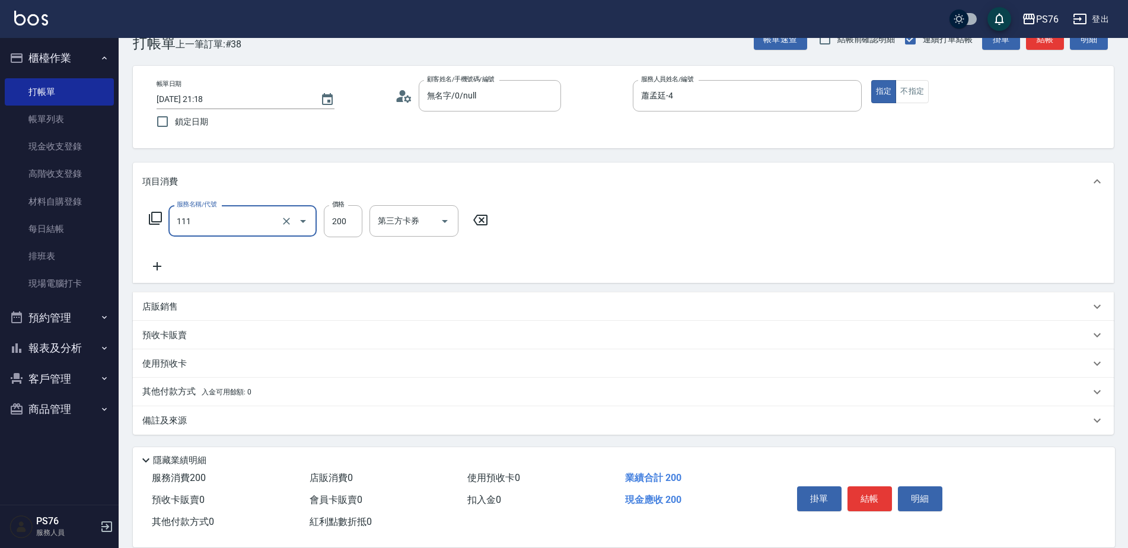
type input "200(111)"
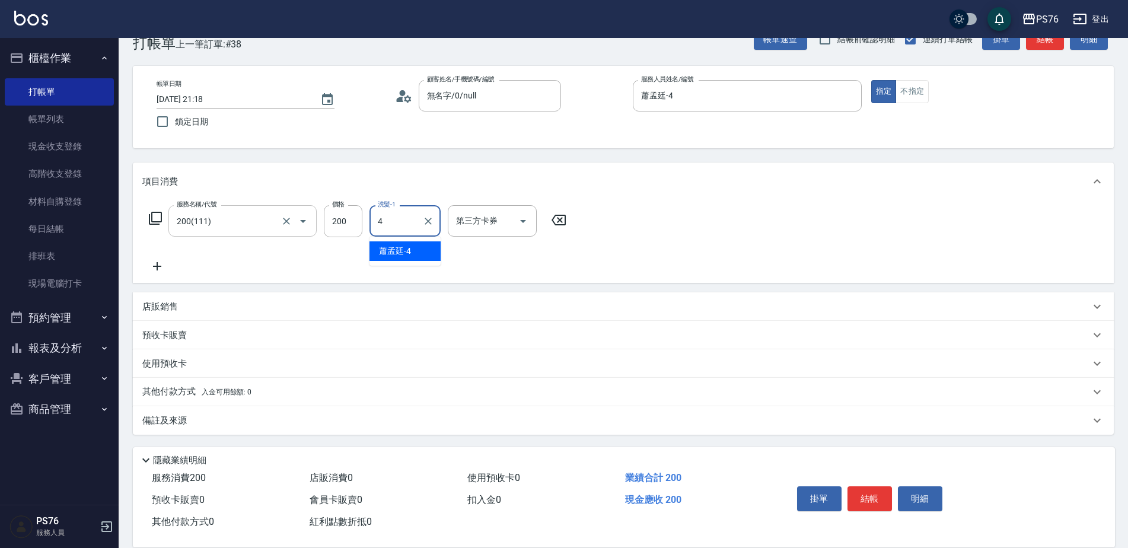
type input "蕭孟廷-4"
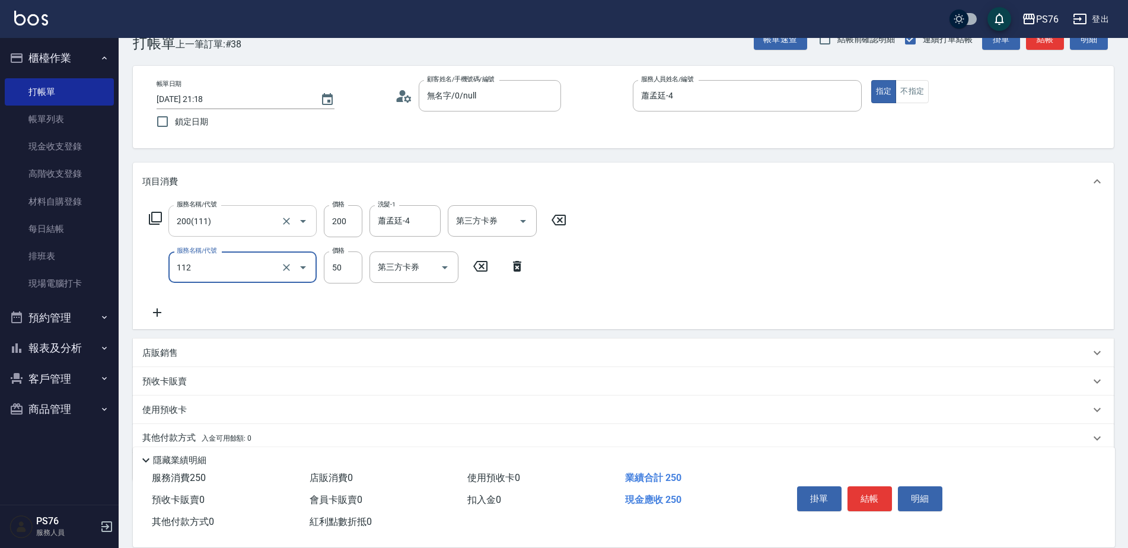
type input "精油50(112)"
type input "蕭孟廷-4"
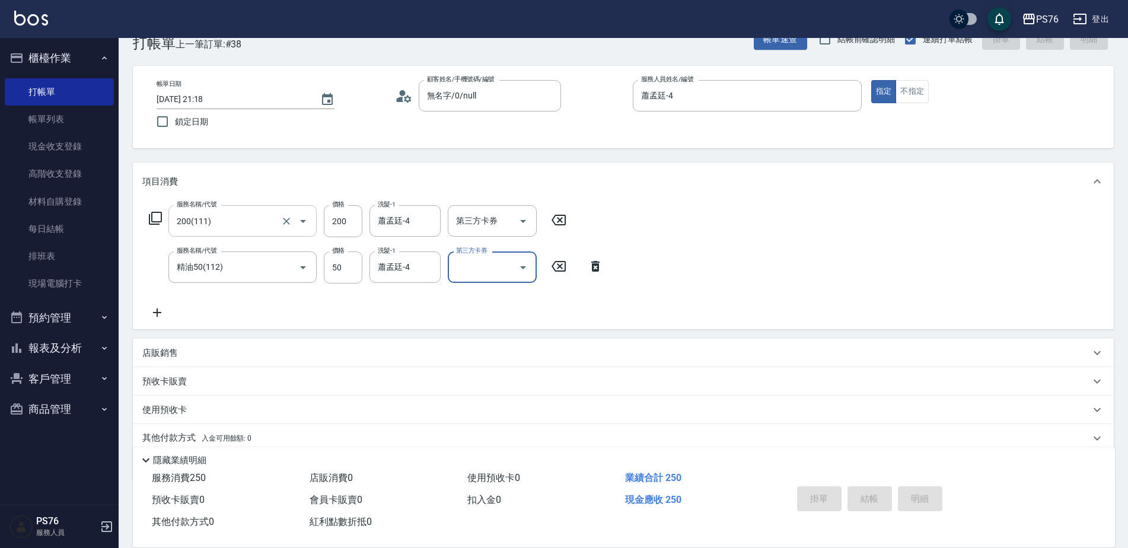
type input "2025/09/10 21:19"
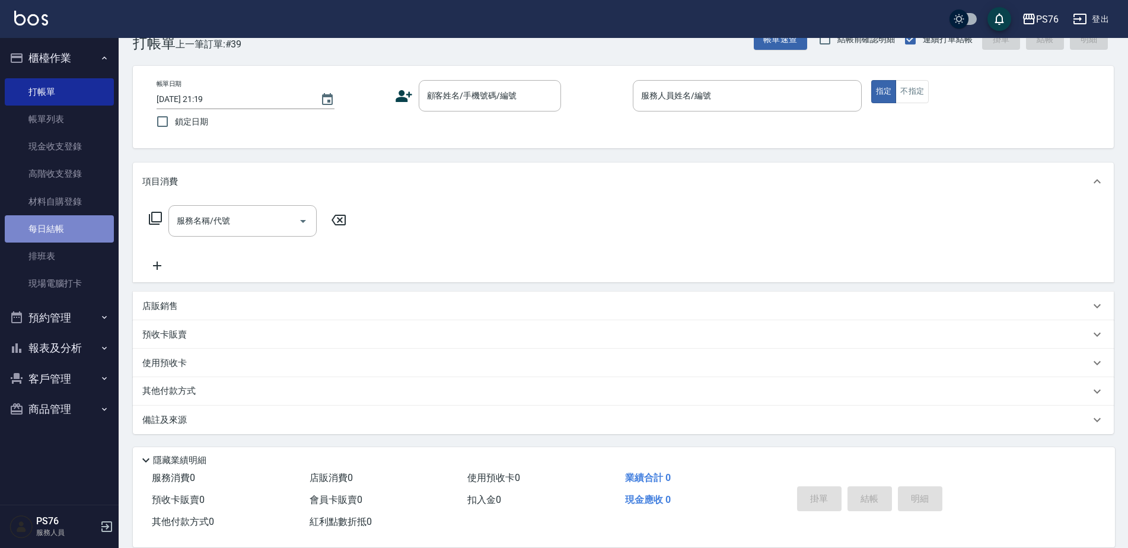
click at [81, 220] on link "每日結帳" at bounding box center [59, 228] width 109 height 27
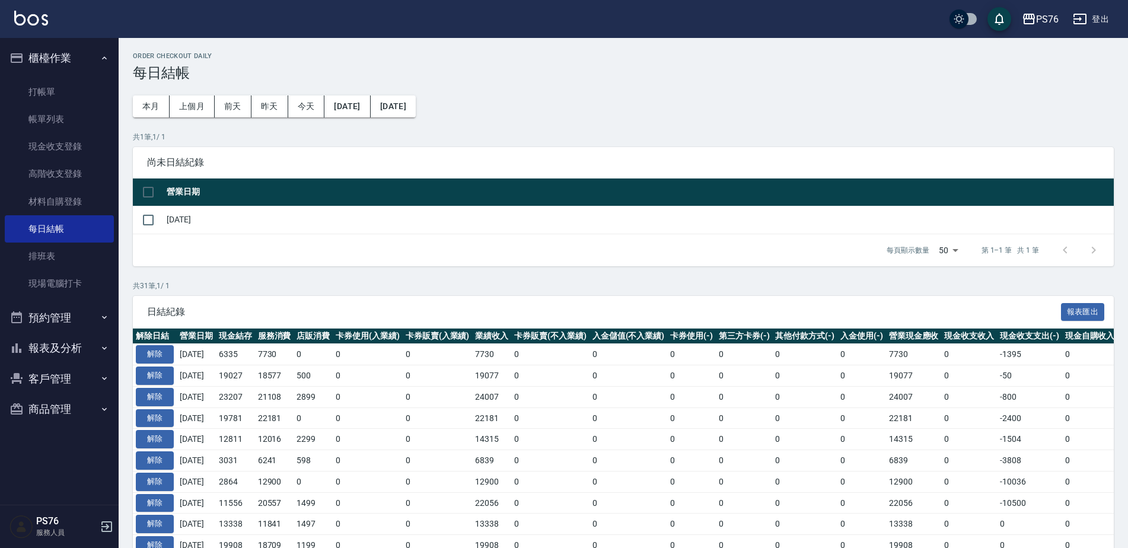
click at [144, 227] on input "checkbox" at bounding box center [148, 220] width 25 height 25
checkbox input "true"
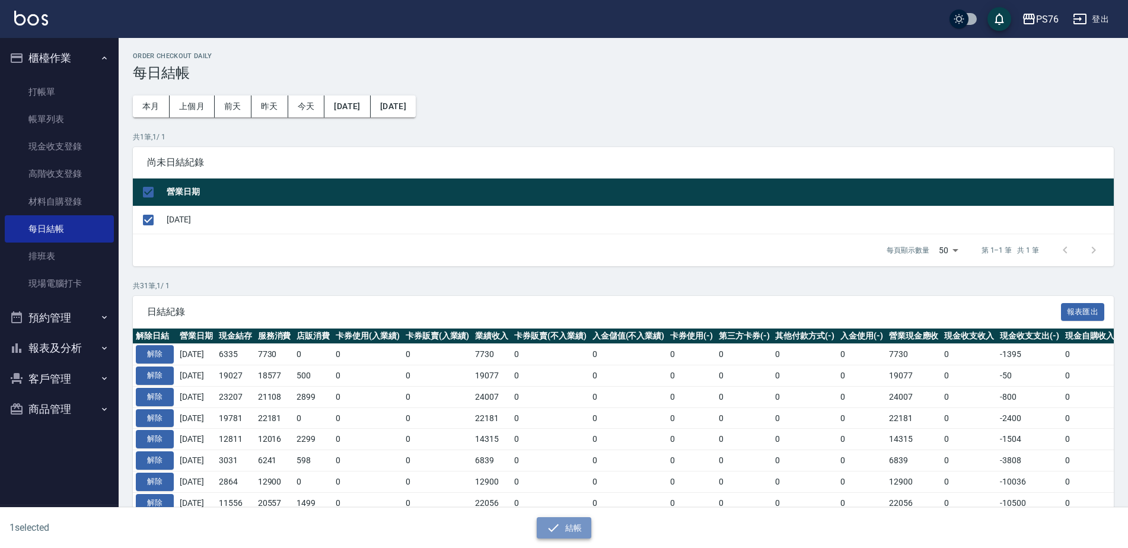
click at [580, 530] on button "結帳" at bounding box center [564, 528] width 55 height 22
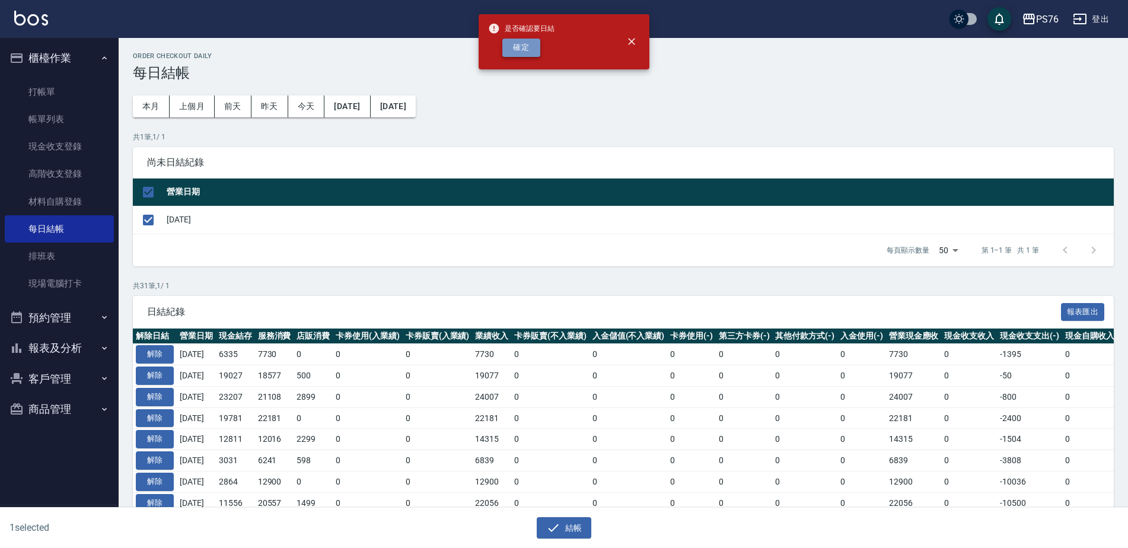
click at [522, 49] on button "確定" at bounding box center [521, 48] width 38 height 18
checkbox input "false"
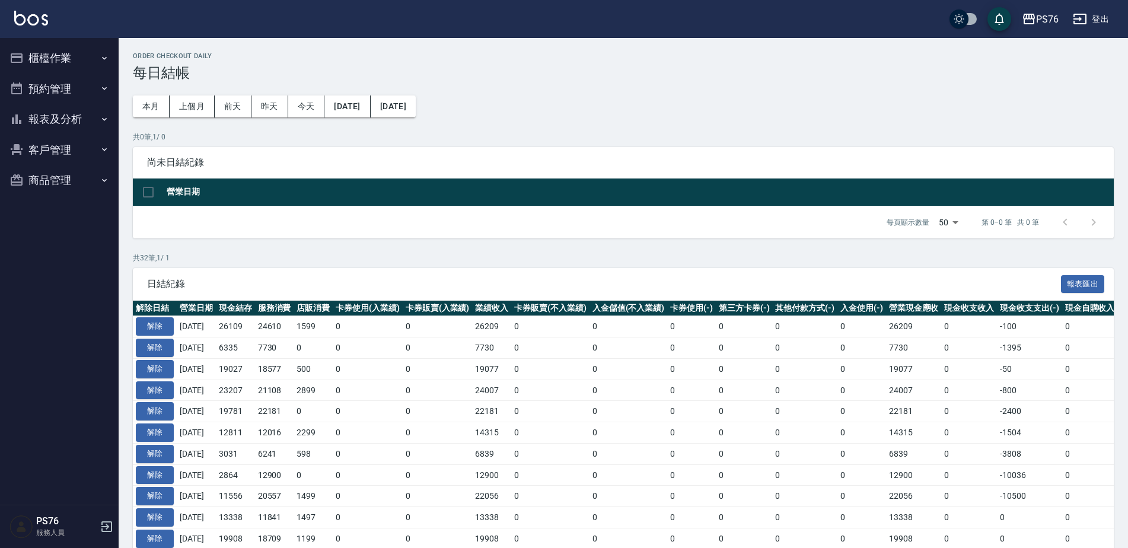
click at [62, 122] on button "報表及分析" at bounding box center [59, 119] width 109 height 31
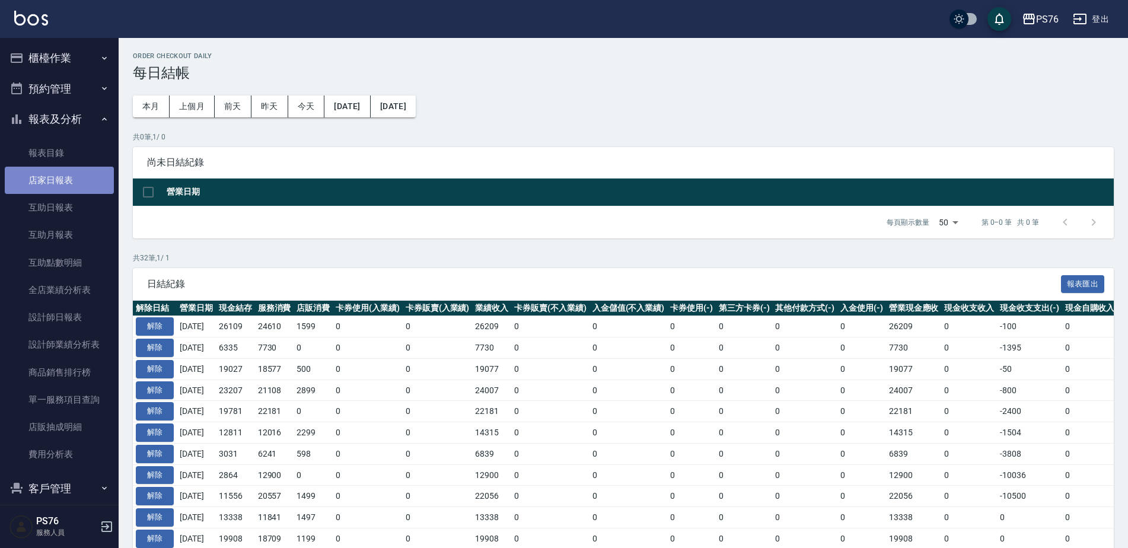
click at [59, 174] on link "店家日報表" at bounding box center [59, 180] width 109 height 27
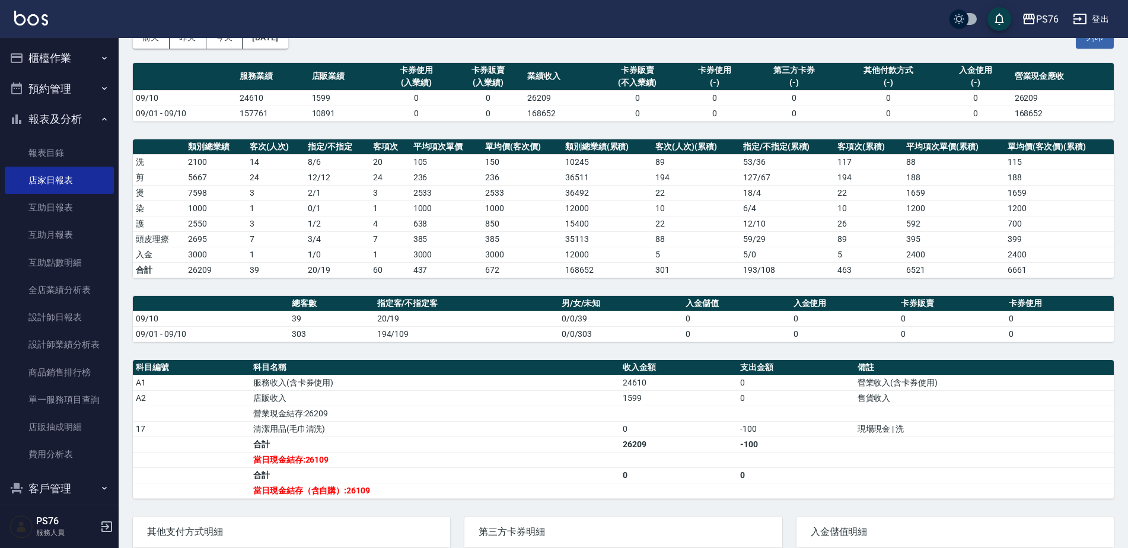
scroll to position [75, 0]
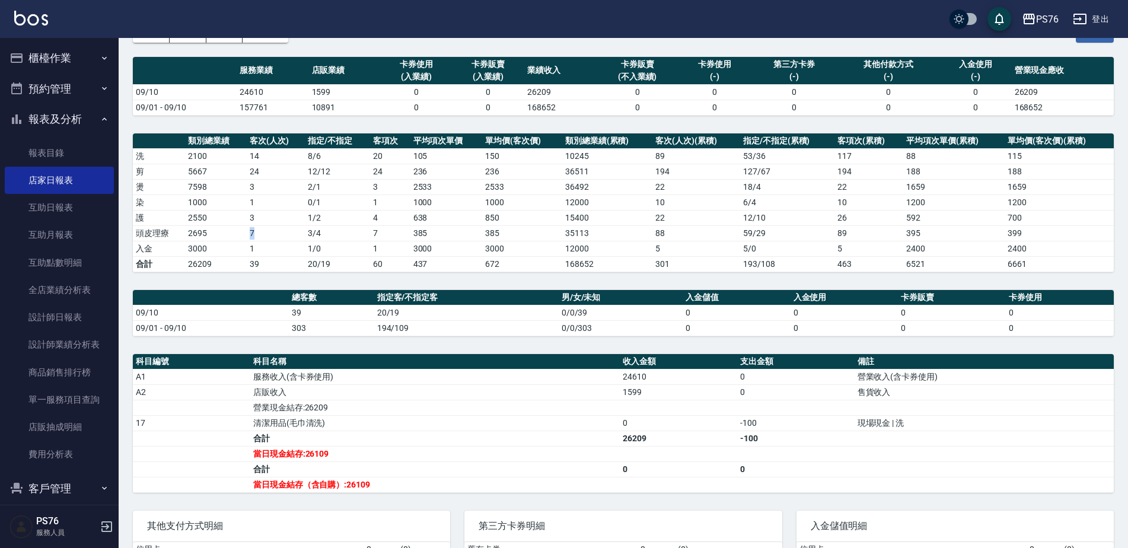
drag, startPoint x: 241, startPoint y: 233, endPoint x: 255, endPoint y: 236, distance: 13.4
click at [255, 236] on tr "頭皮理療 2695 7 3 / 4 7 385 385 35113 88 59 / 29 89 395 399" at bounding box center [623, 232] width 981 height 15
drag, startPoint x: 255, startPoint y: 236, endPoint x: 211, endPoint y: 250, distance: 46.2
click at [211, 250] on td "3000" at bounding box center [216, 248] width 62 height 15
click at [456, 329] on td "194/109" at bounding box center [466, 327] width 185 height 15
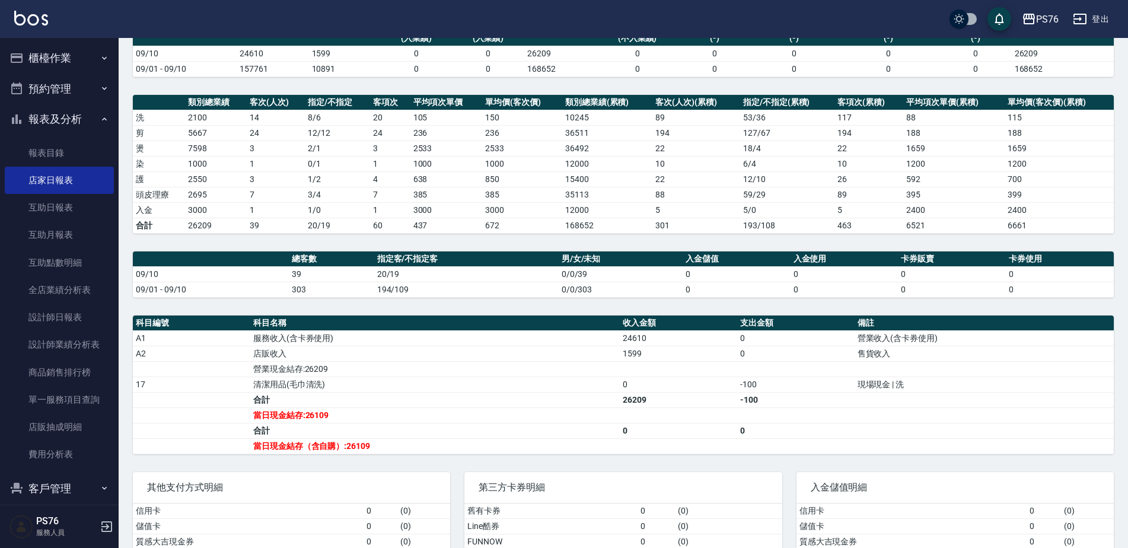
scroll to position [134, 0]
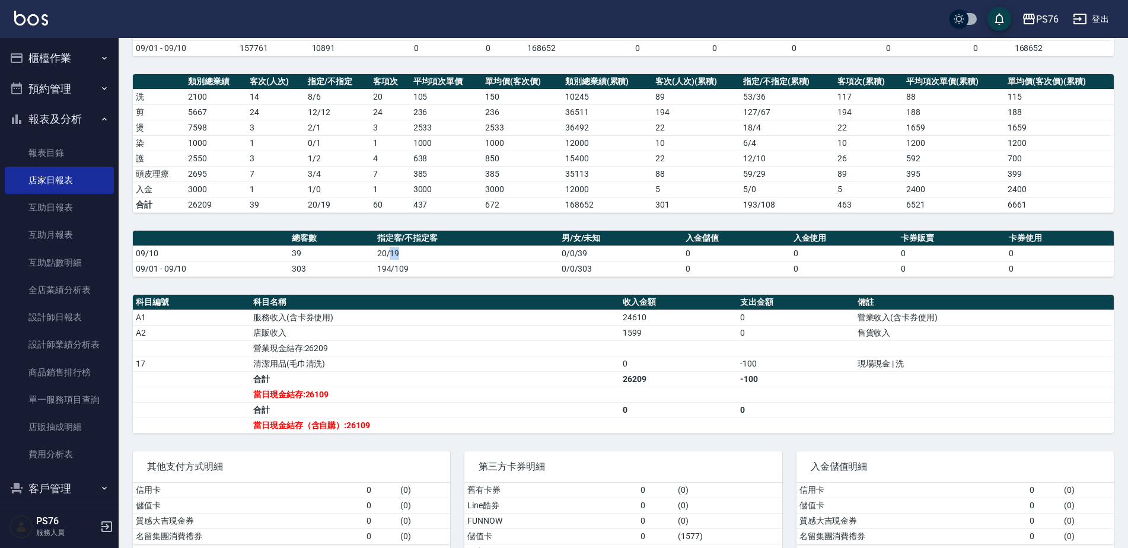
drag, startPoint x: 389, startPoint y: 251, endPoint x: 398, endPoint y: 253, distance: 9.2
click at [398, 253] on td "20/19" at bounding box center [466, 253] width 185 height 15
drag, startPoint x: 398, startPoint y: 253, endPoint x: 648, endPoint y: 343, distance: 265.3
click at [475, 346] on td "營業現金結存:26209" at bounding box center [435, 348] width 370 height 15
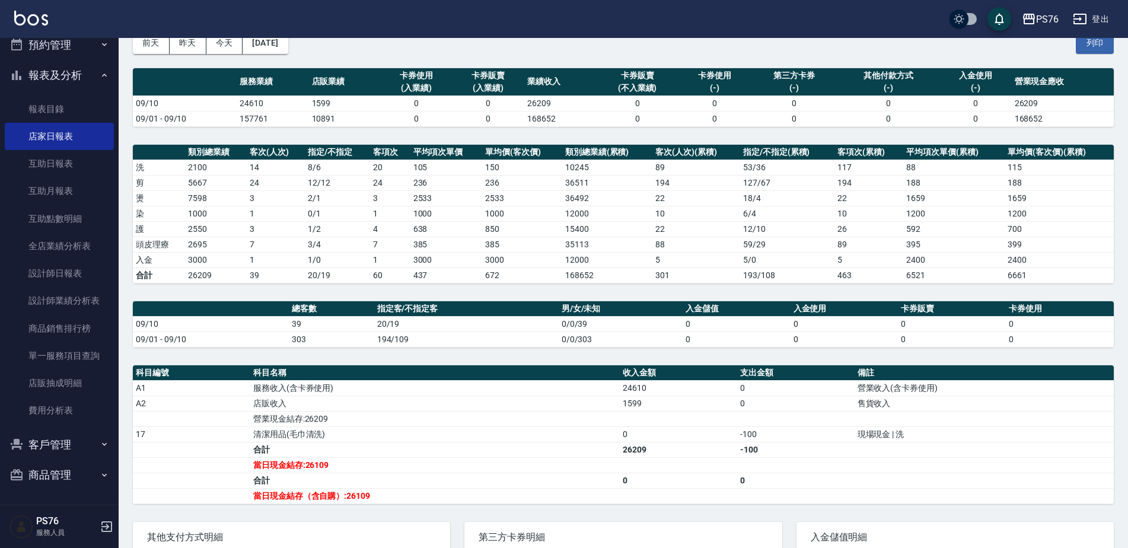
scroll to position [84, 0]
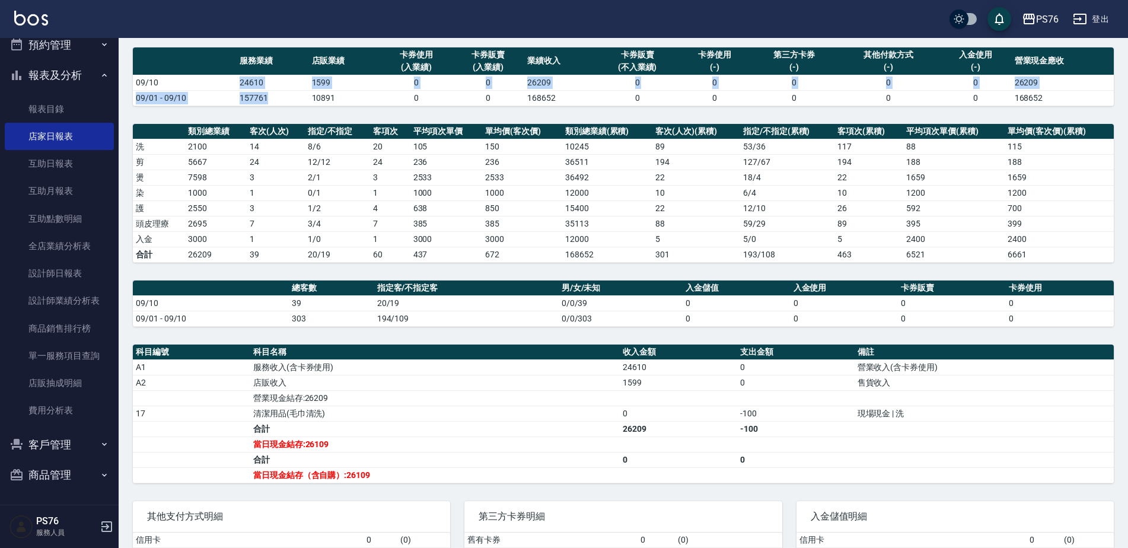
drag, startPoint x: 238, startPoint y: 87, endPoint x: 281, endPoint y: 90, distance: 43.4
click at [281, 90] on tbody "09/10 24610 1599 0 0 26209 0 0 0 0 0 26209 09/01 - 09/10 157761 10891 0 0 16865…" at bounding box center [623, 90] width 981 height 31
drag, startPoint x: 281, startPoint y: 90, endPoint x: 273, endPoint y: 150, distance: 60.5
click at [266, 168] on td "24" at bounding box center [276, 161] width 58 height 15
drag, startPoint x: 304, startPoint y: 78, endPoint x: 337, endPoint y: 82, distance: 32.9
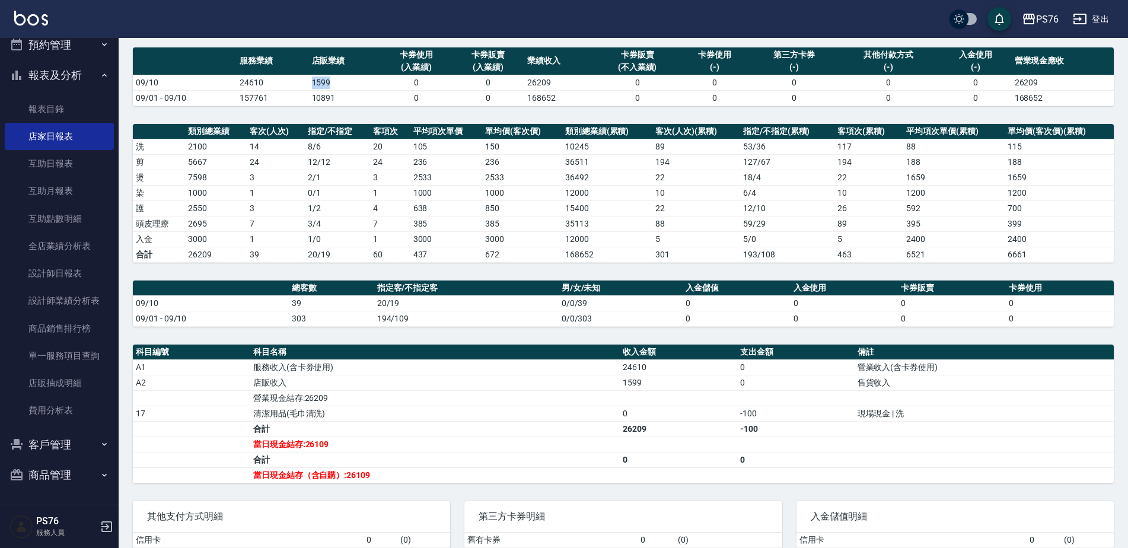
click at [337, 82] on tr "09/10 24610 1599 0 0 26209 0 0 0 0 0 26209" at bounding box center [623, 82] width 981 height 15
drag, startPoint x: 337, startPoint y: 82, endPoint x: 248, endPoint y: 198, distance: 146.4
click at [301, 151] on td "14" at bounding box center [276, 146] width 58 height 15
drag, startPoint x: 245, startPoint y: 224, endPoint x: 259, endPoint y: 224, distance: 13.7
click at [259, 224] on tr "頭皮理療 2695 7 3 / 4 7 385 385 35113 88 59 / 29 89 395 399" at bounding box center [623, 223] width 981 height 15
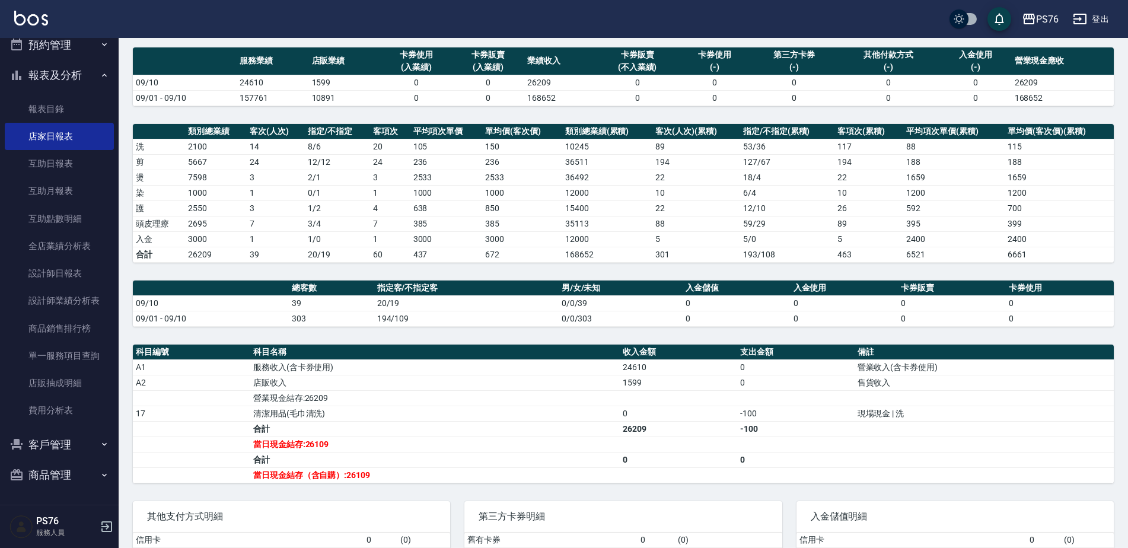
drag, startPoint x: 259, startPoint y: 224, endPoint x: 250, endPoint y: 265, distance: 41.2
click at [250, 265] on div "PS76 [DATE] 店家日報表 列印時間： [DATE][PHONE_NUMBER]:19 Merchant Daily Report 店家日報表 [DA…" at bounding box center [624, 296] width 1010 height 685
drag, startPoint x: 185, startPoint y: 237, endPoint x: 214, endPoint y: 240, distance: 29.8
click at [214, 240] on tr "入金 3000 1 1 / 0 1 3000 3000 12000 5 5 / 0 5 2400 2400" at bounding box center [623, 238] width 981 height 15
click at [1006, 368] on td "營業收入(含卡券使用)" at bounding box center [984, 367] width 259 height 15
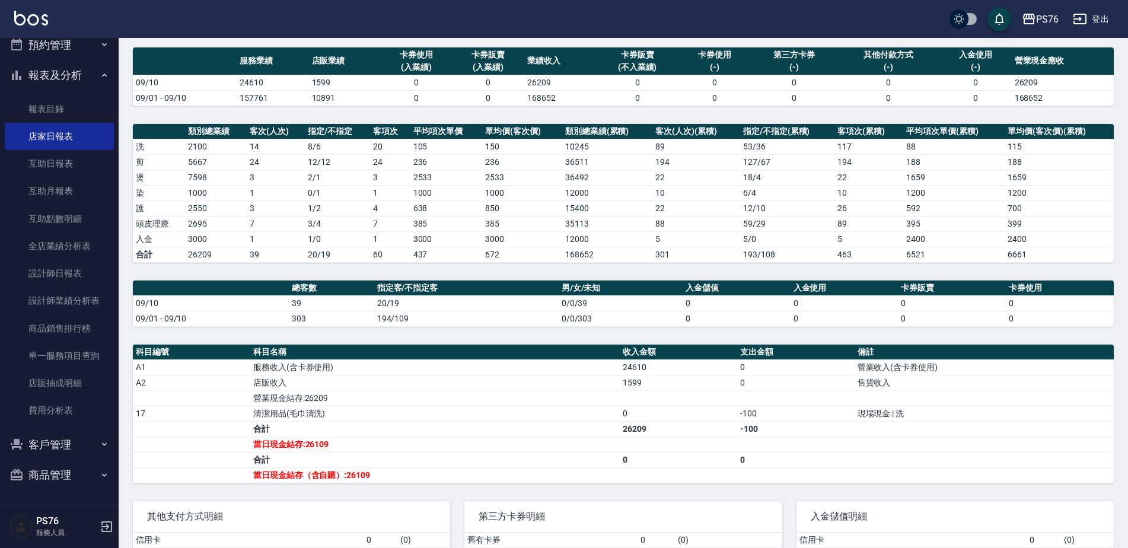
scroll to position [174, 0]
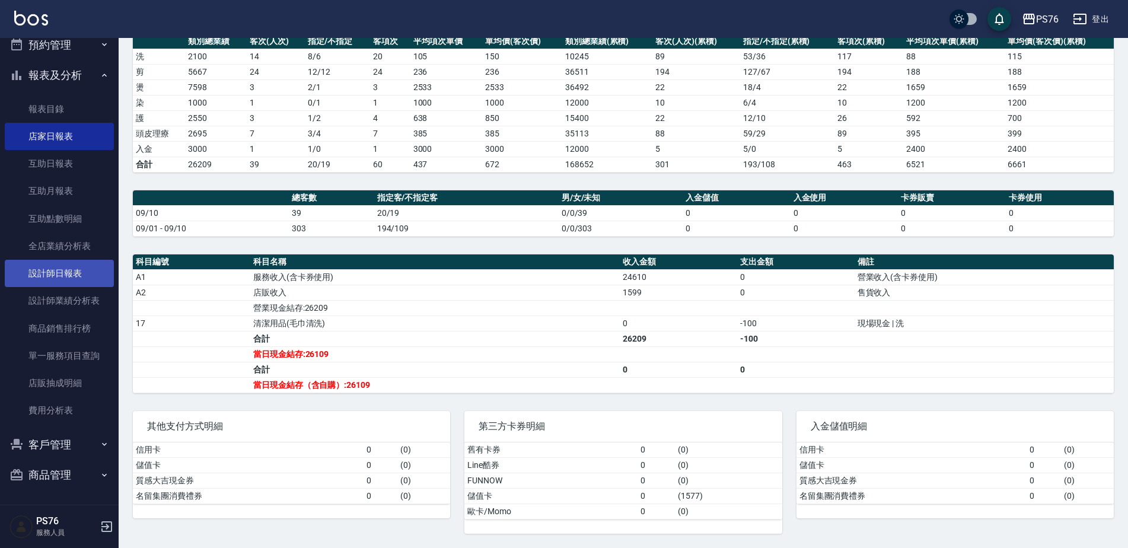
click at [74, 272] on link "設計師日報表" at bounding box center [59, 273] width 109 height 27
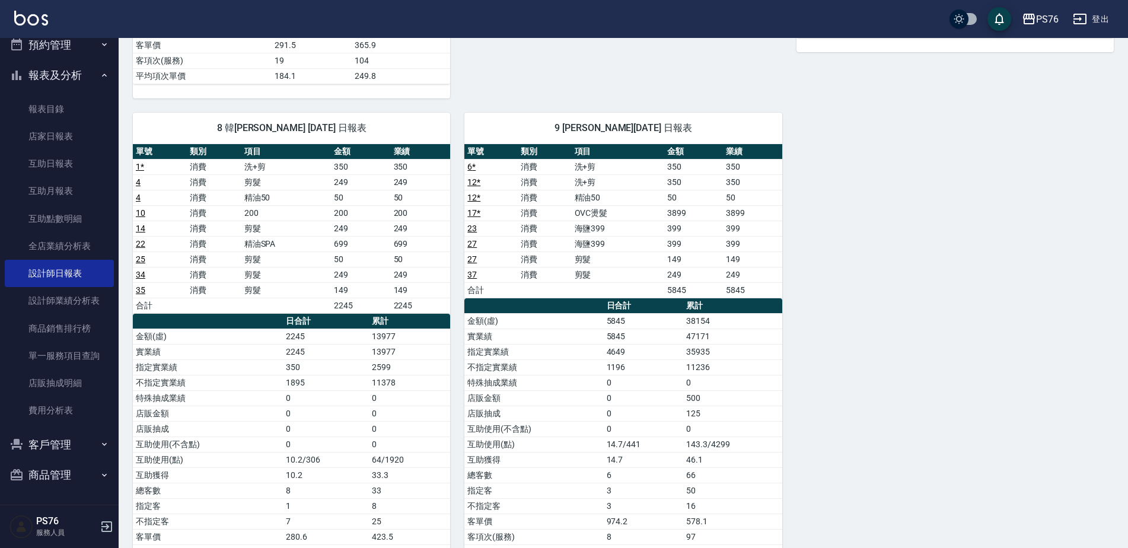
scroll to position [721, 0]
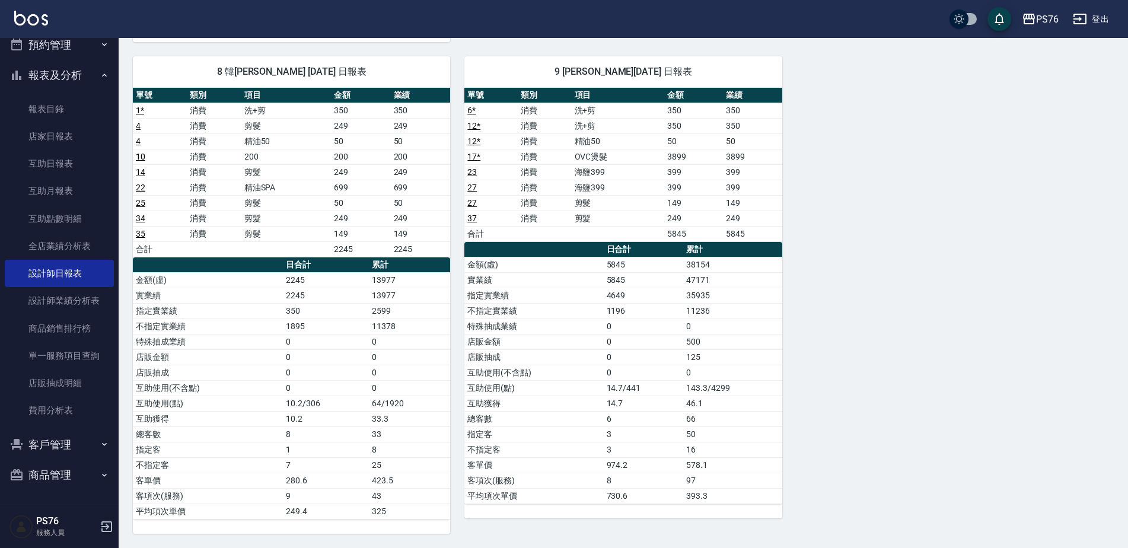
click at [1096, 8] on button "登出" at bounding box center [1091, 19] width 46 height 22
